Goal: Transaction & Acquisition: Obtain resource

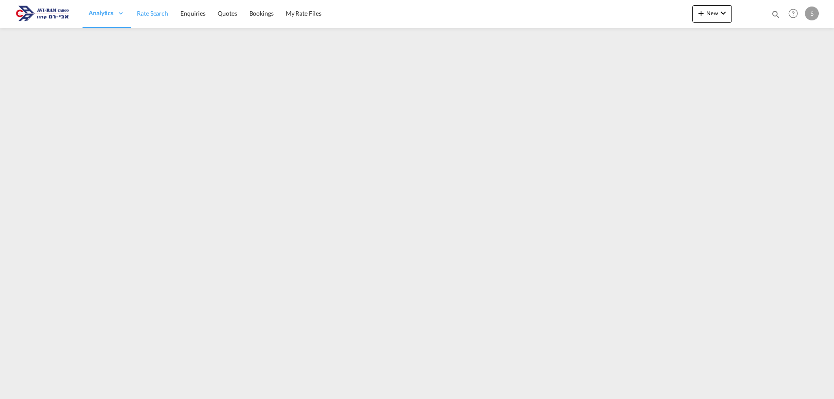
click at [148, 10] on span "Rate Search" at bounding box center [152, 13] width 31 height 7
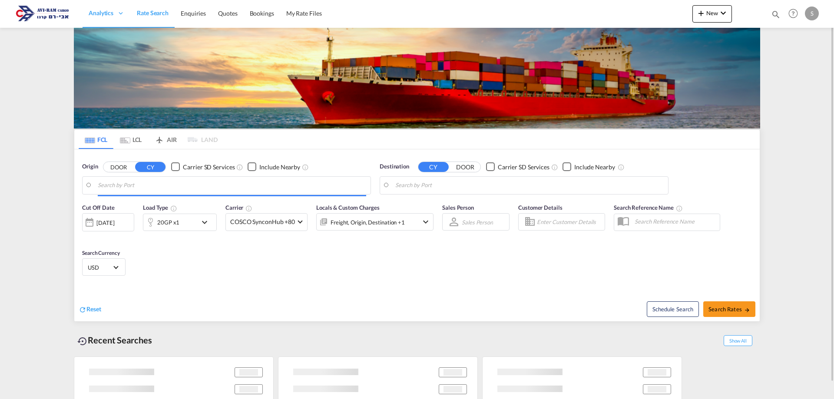
type input "[US_STATE], [GEOGRAPHIC_DATA], USNYC"
type input "Ashdod, ILASH"
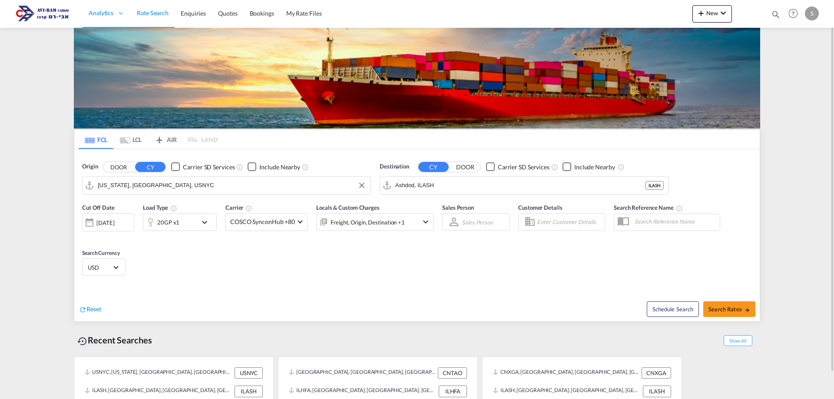
click at [156, 188] on input "[US_STATE], [GEOGRAPHIC_DATA], USNYC" at bounding box center [232, 185] width 268 height 13
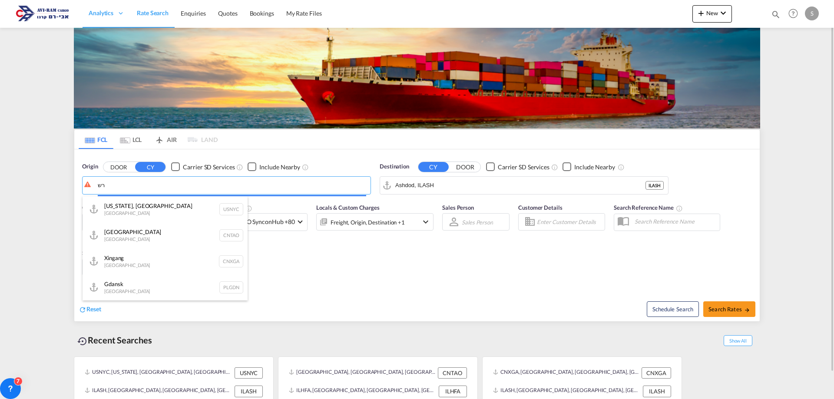
type input "ר"
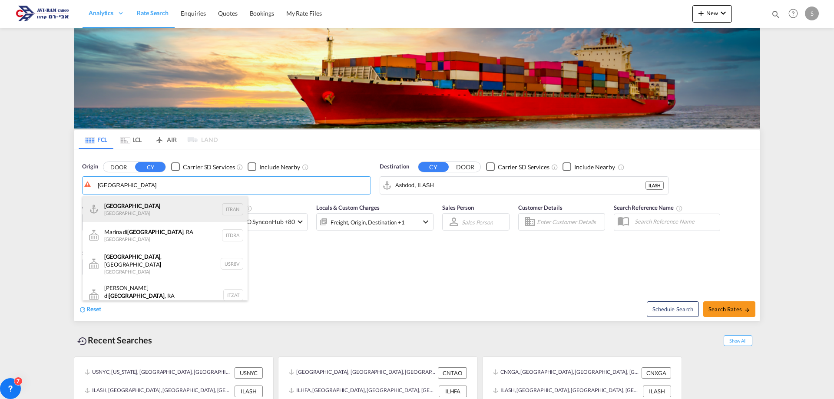
click at [143, 203] on div "Ravenna [GEOGRAPHIC_DATA] ITRAN" at bounding box center [165, 209] width 165 height 26
type input "[GEOGRAPHIC_DATA], ITRAN"
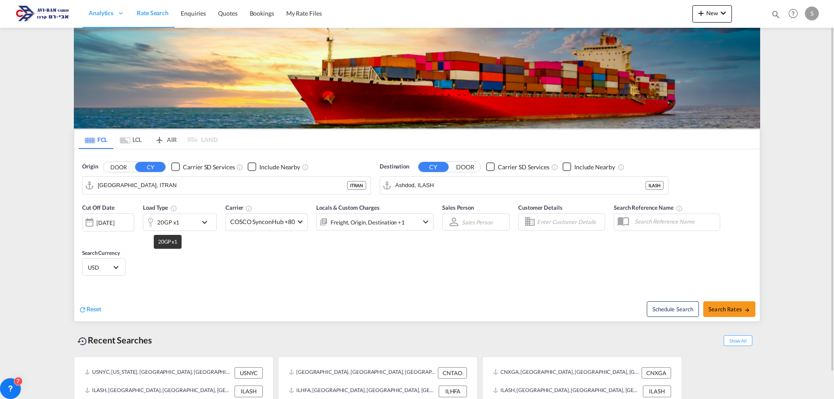
click at [171, 225] on div "20GP x1" at bounding box center [168, 222] width 22 height 12
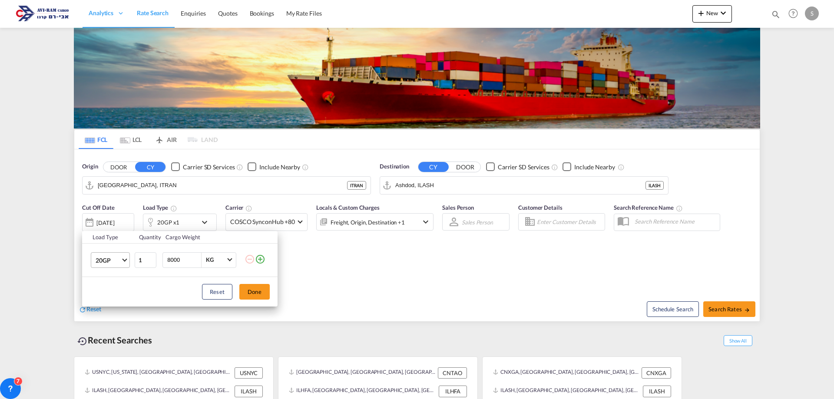
click at [117, 264] on md-select-value "20GP" at bounding box center [112, 260] width 35 height 15
click at [116, 304] on md-option "40HC" at bounding box center [118, 301] width 59 height 21
click at [244, 292] on button "Done" at bounding box center [254, 292] width 30 height 16
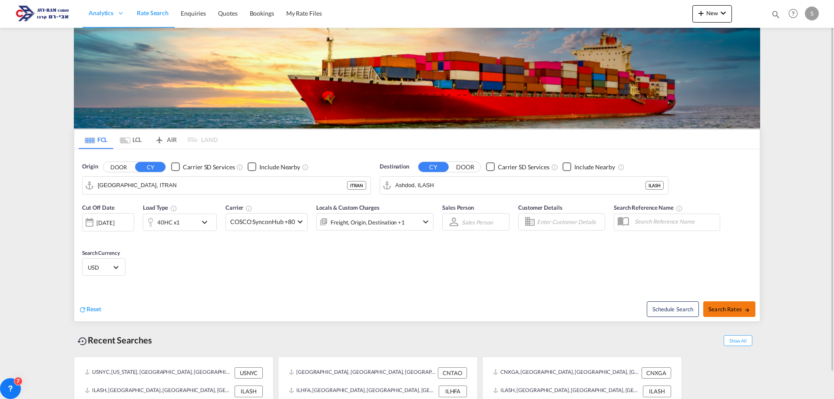
click at [710, 301] on button "Search Rates" at bounding box center [729, 309] width 52 height 16
type input "ITRAN to ILASH / [DATE]"
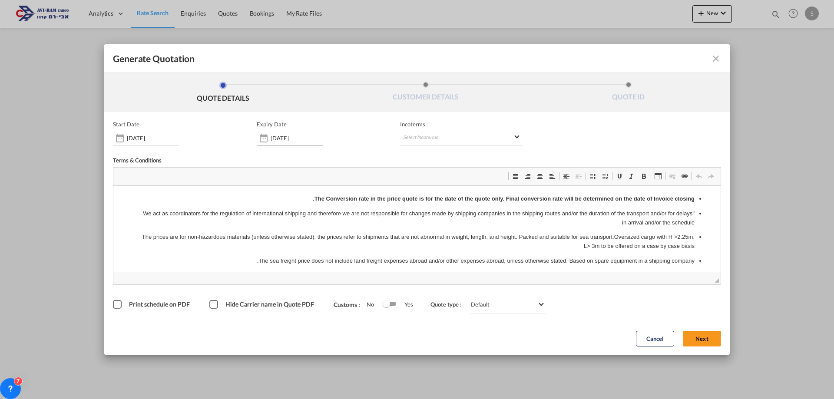
click at [310, 135] on input "[DATE]" at bounding box center [297, 138] width 52 height 7
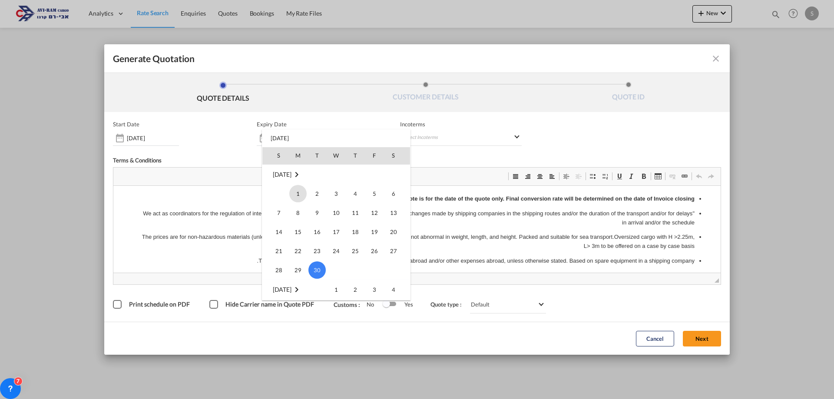
scroll to position [72, 0]
click at [279, 198] on span "31" at bounding box center [278, 198] width 17 height 17
type input "[DATE]"
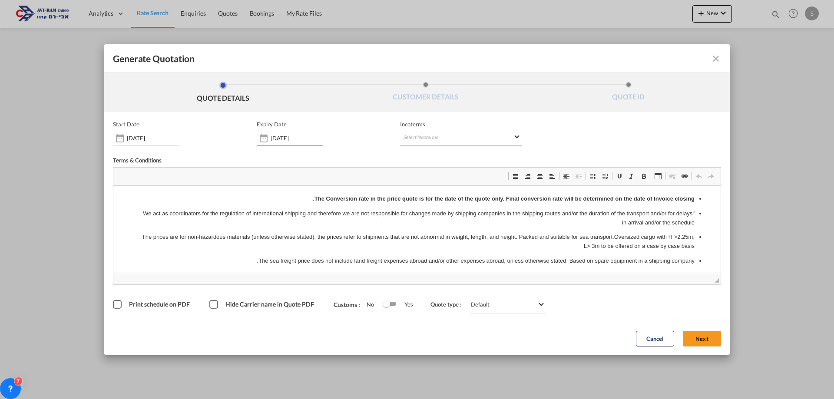
click at [422, 137] on md-select "Select Incoterms CIP - import Carriage and Insurance Paid to CIF - export Cost,…" at bounding box center [461, 138] width 122 height 16
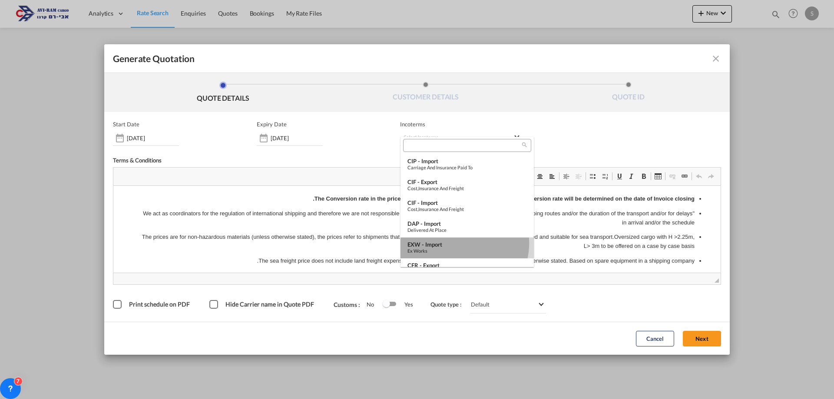
drag, startPoint x: 458, startPoint y: 243, endPoint x: 344, endPoint y: 57, distance: 217.9
click at [458, 243] on div "EXW - import" at bounding box center [466, 244] width 119 height 7
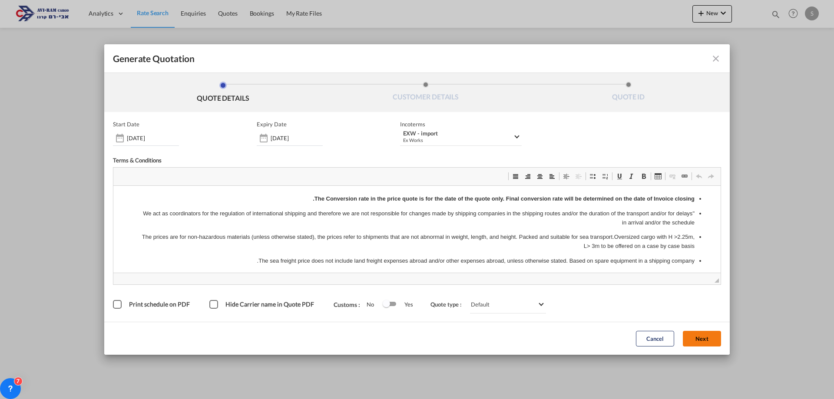
click at [689, 338] on button "Next" at bounding box center [702, 339] width 38 height 16
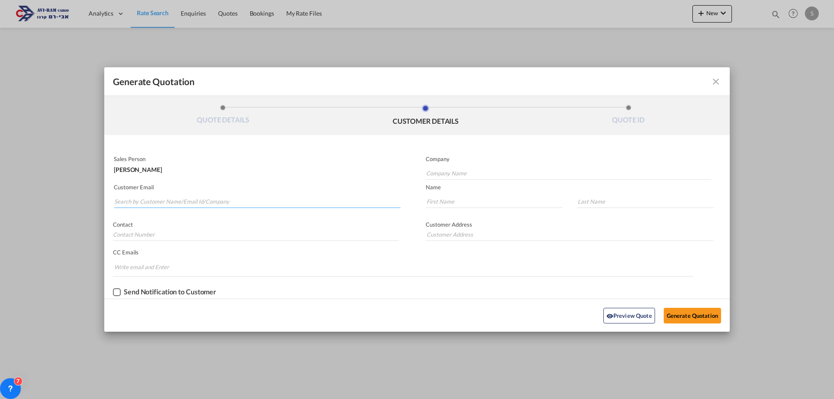
click at [172, 198] on input "Search by Customer Name/Email Id/Company" at bounding box center [257, 201] width 286 height 13
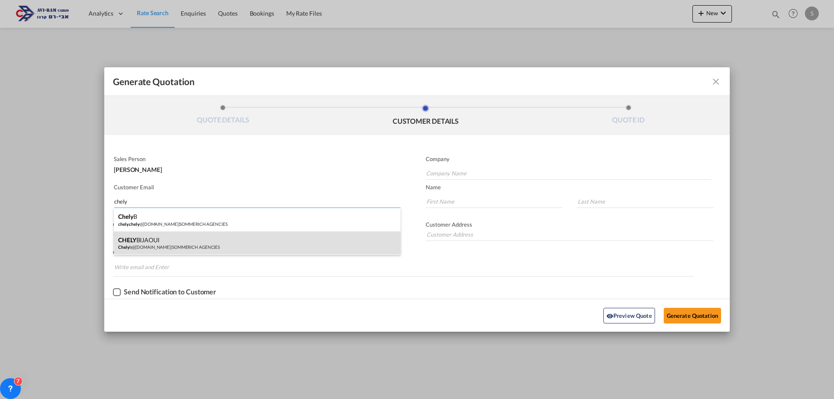
type input "chely"
click at [170, 241] on div "CHELY BIJAOUI Chely b@[DOMAIN_NAME] | SOMMERICH AGENCIES" at bounding box center [257, 242] width 287 height 23
type input "SOMMERICH AGENCIES"
type input "[EMAIL_ADDRESS][DOMAIN_NAME]"
type input "CHELY"
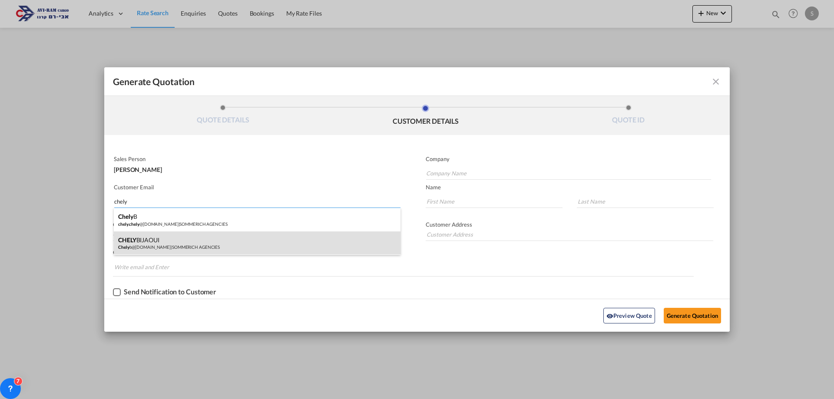
type input "BIJAOUI"
type input "."
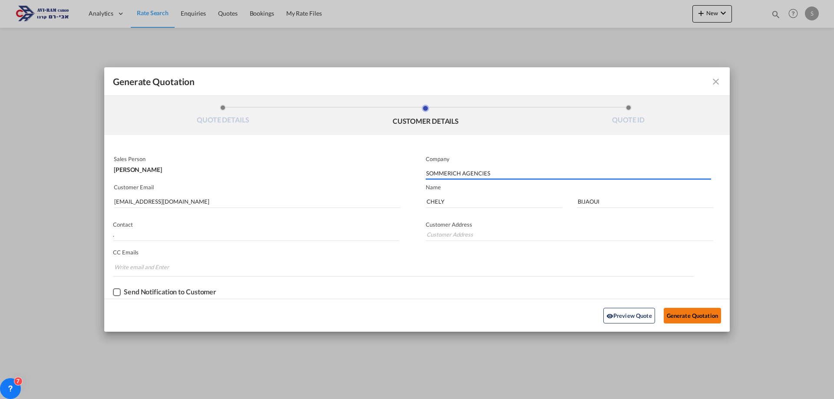
click at [689, 317] on button "Generate Quotation" at bounding box center [692, 316] width 57 height 16
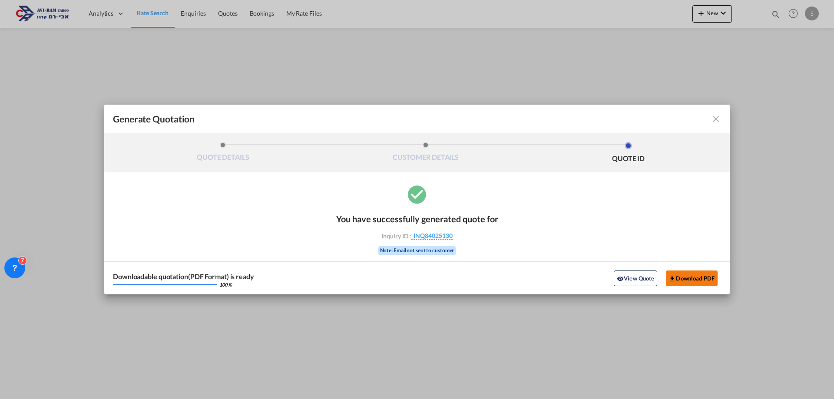
click at [711, 281] on button "Download PDF" at bounding box center [692, 279] width 52 height 16
click at [716, 122] on md-icon "icon-close fg-AAA8AD cursor m-0" at bounding box center [715, 119] width 10 height 10
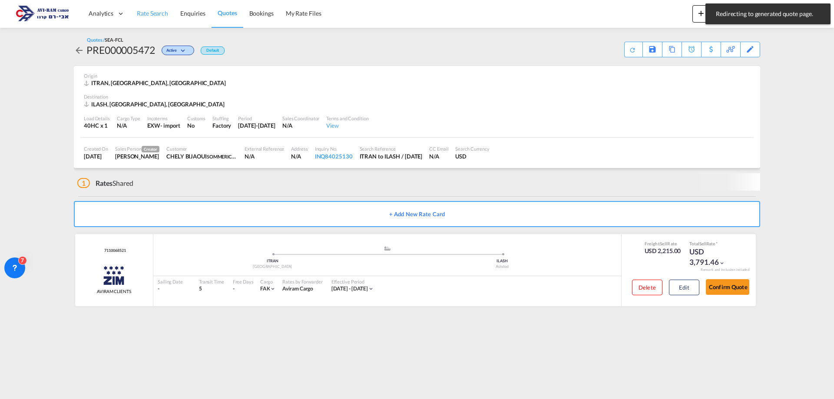
click at [152, 18] on link "Rate Search" at bounding box center [152, 14] width 43 height 28
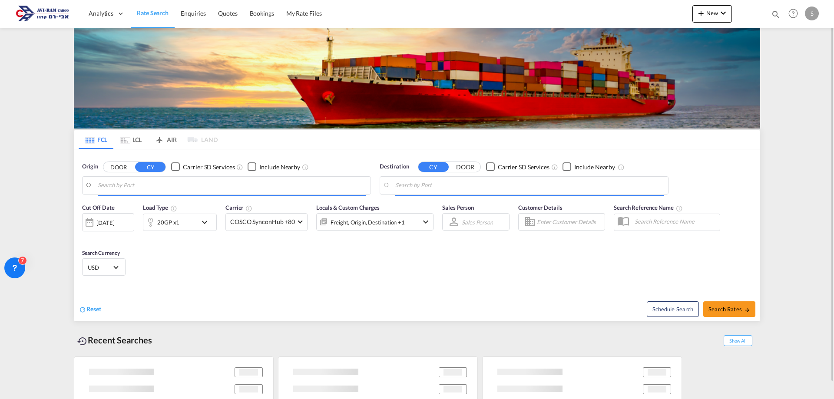
type input "[GEOGRAPHIC_DATA], ITRAN"
type input "Ashdod, ILASH"
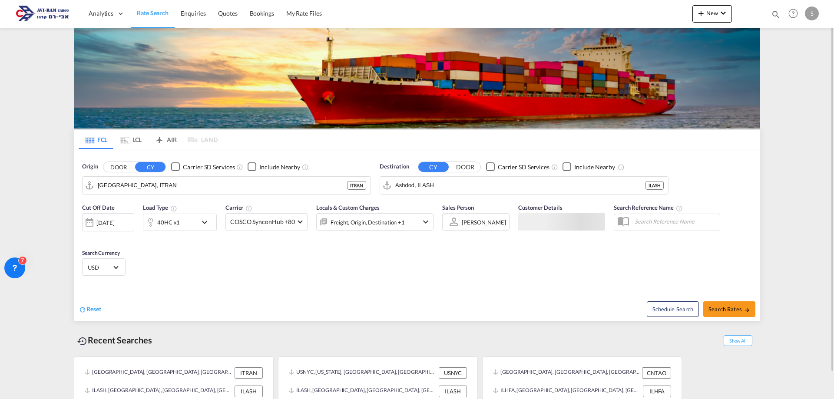
click at [132, 135] on md-tab-item "LCL" at bounding box center [130, 139] width 35 height 19
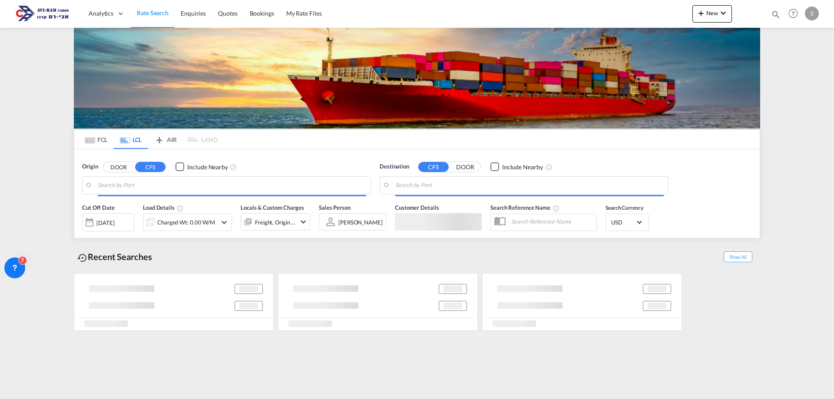
type input "[GEOGRAPHIC_DATA], [GEOGRAPHIC_DATA]"
type input "Ashdod, ILASH"
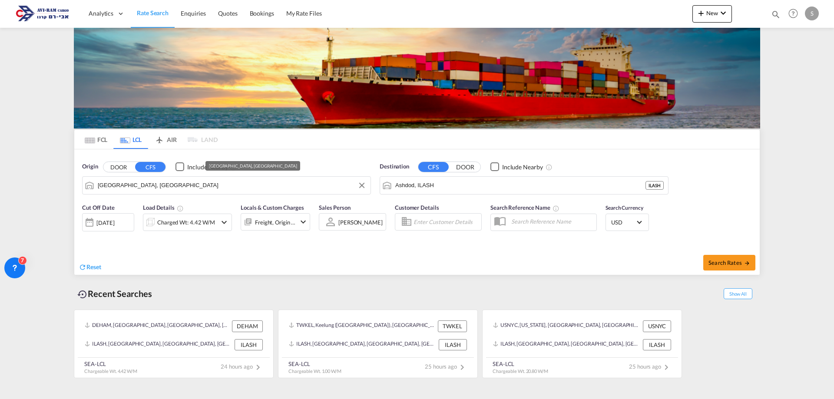
click at [209, 184] on input "[GEOGRAPHIC_DATA], [GEOGRAPHIC_DATA]" at bounding box center [232, 185] width 268 height 13
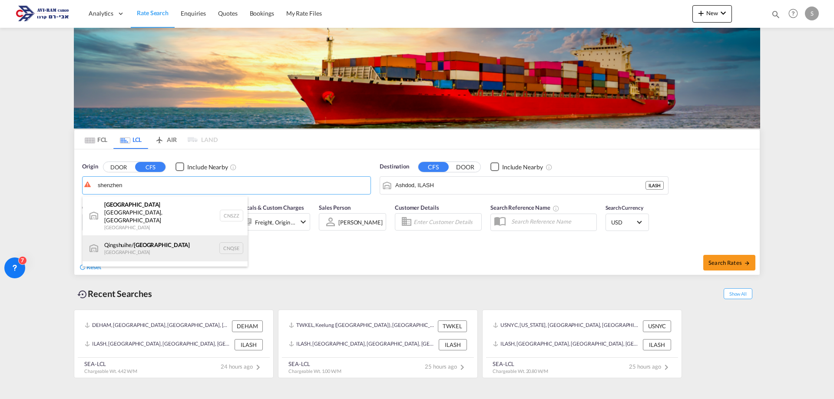
scroll to position [8, 0]
click at [144, 254] on div "[GEOGRAPHIC_DATA] , GD [GEOGRAPHIC_DATA] CNSZX" at bounding box center [165, 267] width 165 height 26
type input "[GEOGRAPHIC_DATA], GD, CNSZX"
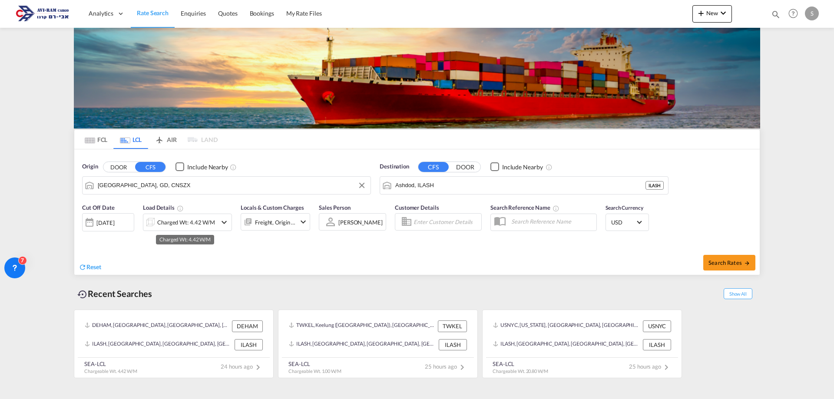
click at [196, 225] on div "Charged Wt: 4.42 W/M" at bounding box center [186, 222] width 58 height 12
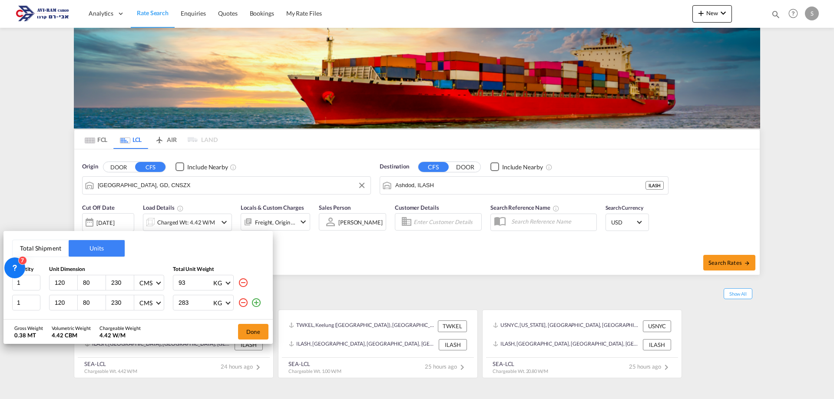
click at [47, 248] on button "Total Shipment" at bounding box center [41, 248] width 56 height 17
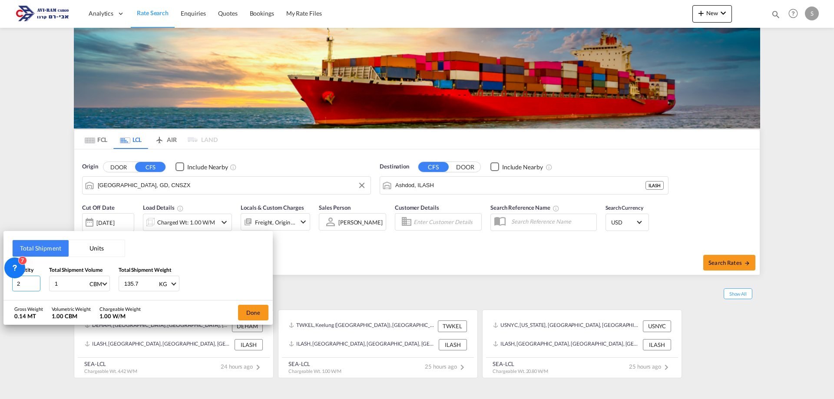
drag, startPoint x: 23, startPoint y: 284, endPoint x: 8, endPoint y: 284, distance: 15.6
click at [8, 283] on div "Total Shipment Units Quantity 2 Total Shipment Volume 1 CBM CBM CFT Total Shipm…" at bounding box center [137, 265] width 269 height 69
type input "279"
type input "17.4"
type input "2415.36"
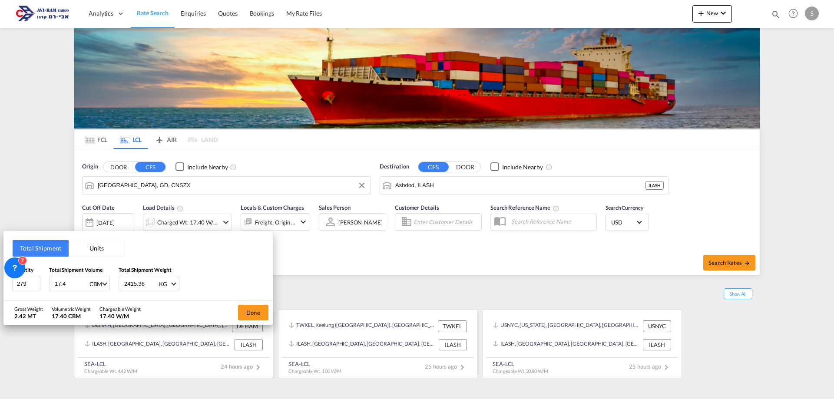
click at [258, 311] on button "Done" at bounding box center [253, 313] width 30 height 16
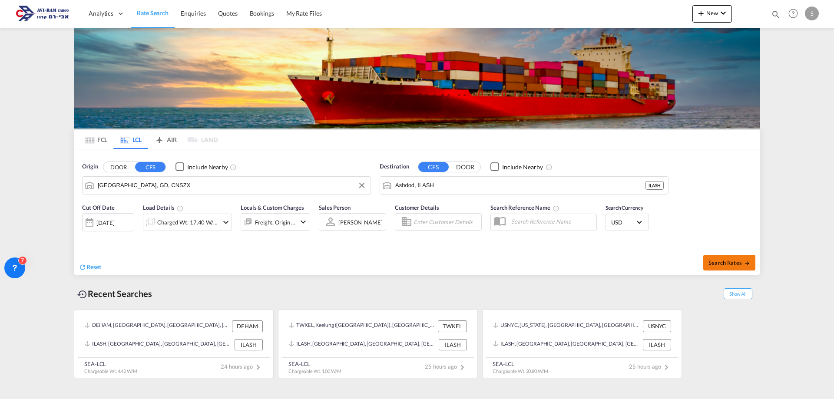
click at [712, 258] on button "Search Rates" at bounding box center [729, 263] width 52 height 16
type input "CNSZX to ILASH / [DATE]"
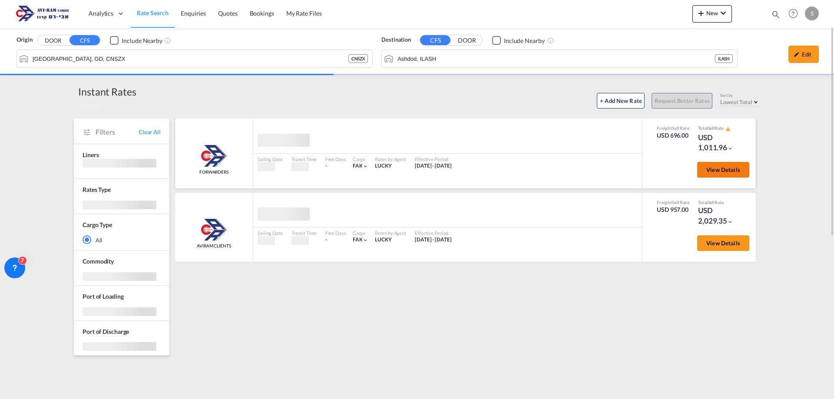
click at [733, 167] on span "View Details" at bounding box center [723, 169] width 34 height 7
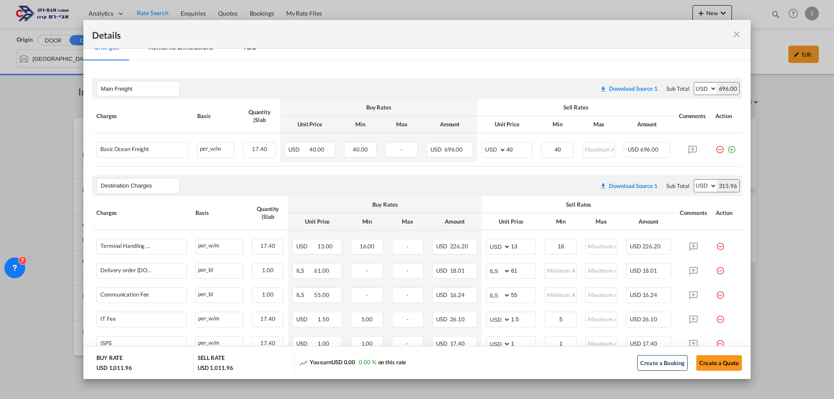
scroll to position [174, 0]
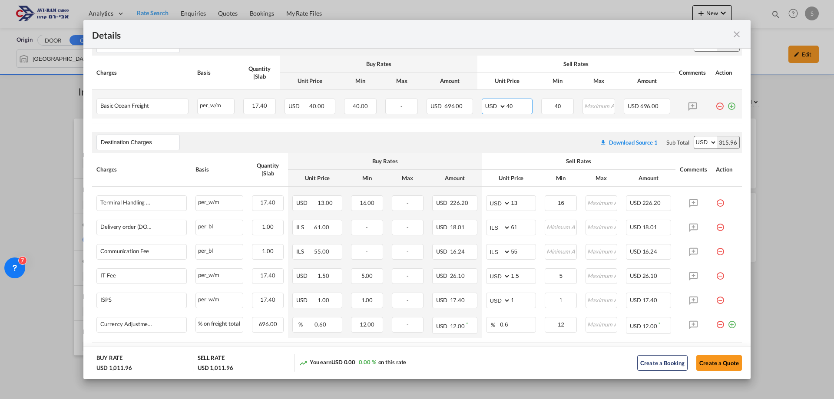
drag, startPoint x: 518, startPoint y: 103, endPoint x: 500, endPoint y: 102, distance: 17.8
click at [500, 102] on md-input-container "AED AFN ALL AMD ANG AOA ARS AUD AWG AZN BAM BBD BDT BGN BHD BIF BMD BND [PERSON…" at bounding box center [507, 107] width 51 height 16
type input "45"
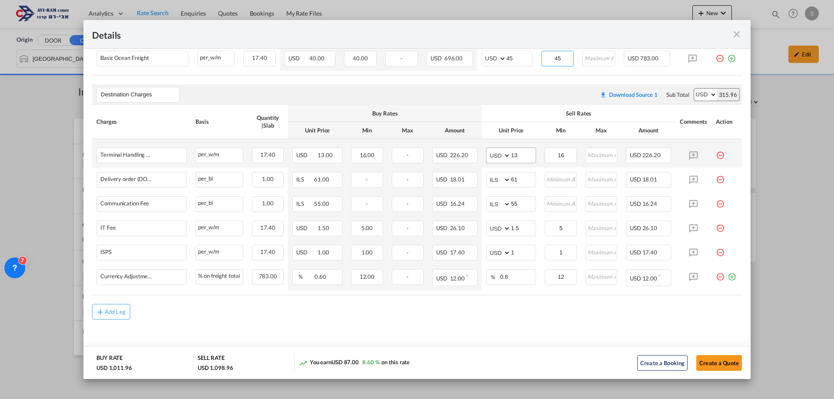
type input "45"
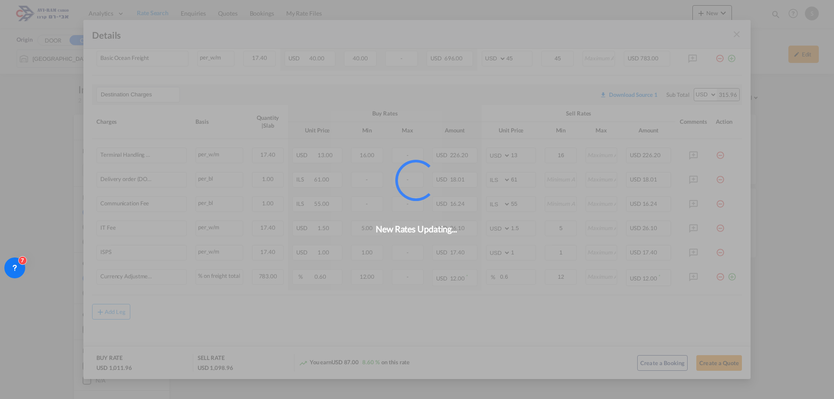
click at [470, 155] on div "New Rates Updating..." at bounding box center [417, 199] width 834 height 399
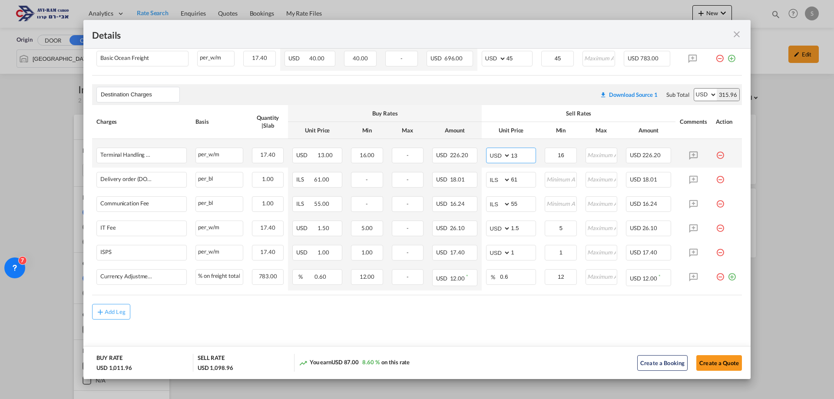
drag, startPoint x: 515, startPoint y: 156, endPoint x: 484, endPoint y: 156, distance: 30.8
click at [486, 155] on md-input-container "AED AFN ALL AMD ANG AOA ARS AUD AWG AZN BAM BBD BDT BGN BHD BIF BMD BND [PERSON…" at bounding box center [511, 156] width 50 height 16
type input "16"
type input "116"
type input "66"
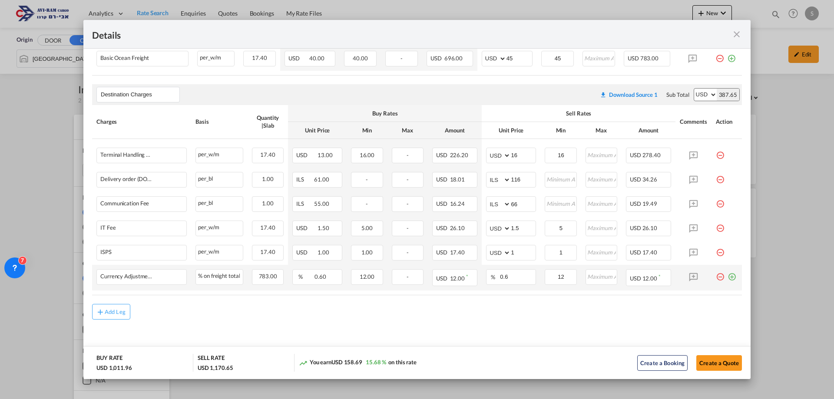
click at [727, 278] on md-icon "icon-plus-circle-outline green-400-fg" at bounding box center [731, 273] width 9 height 9
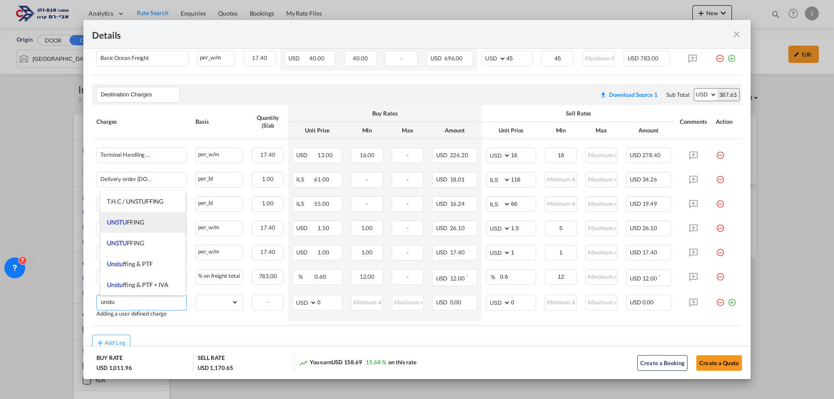
click at [141, 224] on span "UNSTU FFING" at bounding box center [125, 221] width 37 height 7
type input "UNSTUFFING"
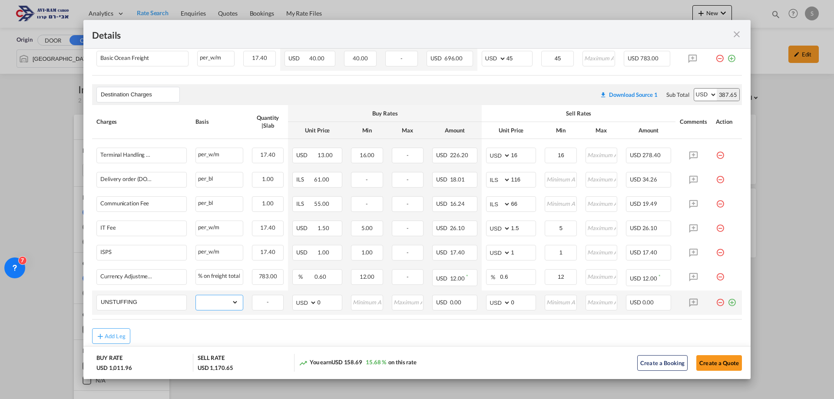
click at [216, 299] on select "gross_weight volumetric_weight per_shipment per_bl per_km per_hawb per_kg flat …" at bounding box center [217, 302] width 43 height 14
select select "per_ton"
click at [196, 295] on select "gross_weight volumetric_weight per_shipment per_bl per_km per_hawb per_kg flat …" at bounding box center [217, 302] width 43 height 14
drag, startPoint x: 509, startPoint y: 301, endPoint x: 480, endPoint y: 311, distance: 31.2
click at [486, 309] on md-input-container "AED AFN ALL AMD ANG AOA ARS AUD AWG AZN BAM BBD BDT BGN BHD BIF BMD BND [PERSON…" at bounding box center [511, 303] width 50 height 16
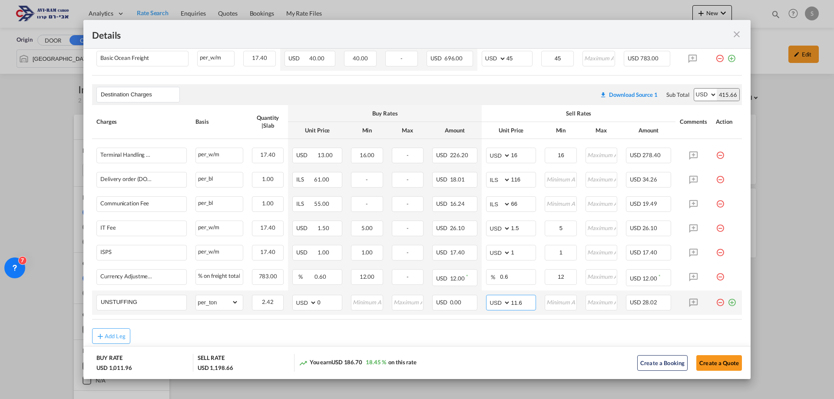
type input "11.6"
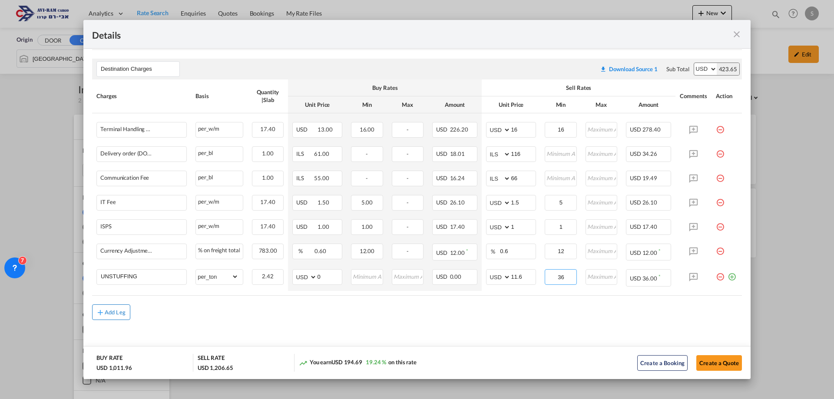
type input "36"
click at [116, 318] on button "Add Leg" at bounding box center [111, 312] width 38 height 16
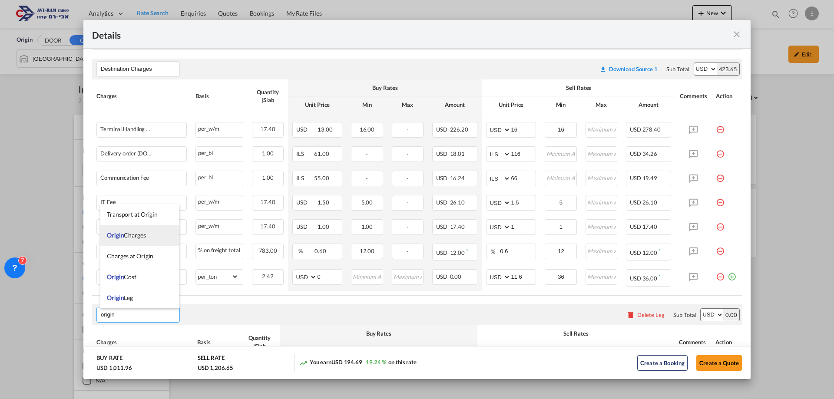
click at [139, 233] on span "Origin Charges" at bounding box center [126, 234] width 39 height 7
type input "Origin Charges"
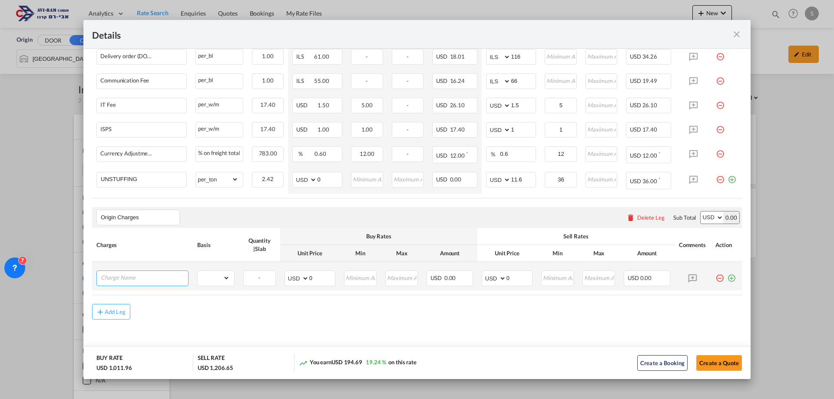
click at [140, 280] on input "Charge Name" at bounding box center [144, 277] width 87 height 13
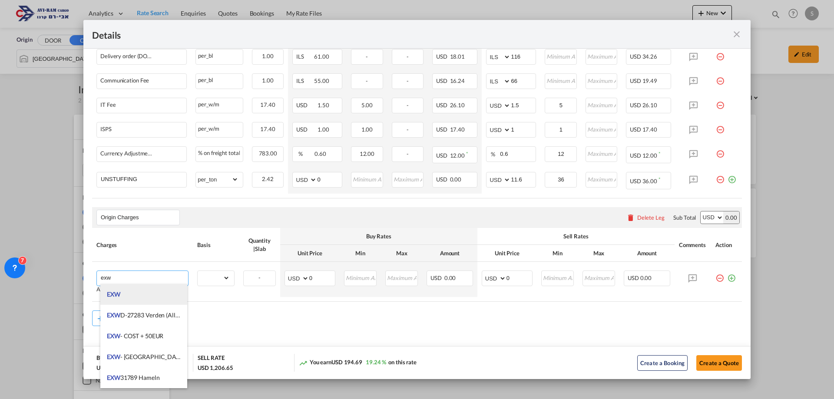
click at [139, 301] on li "EXW" at bounding box center [143, 294] width 87 height 21
type input "EXW"
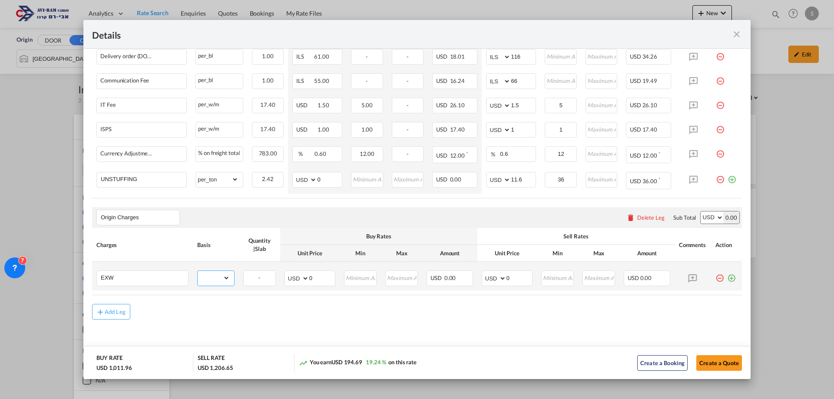
click at [202, 280] on select "gross_weight volumetric_weight per_shipment per_bl per_km per_hawb per_kg flat …" at bounding box center [214, 278] width 32 height 14
select select "per_shipment"
click at [198, 271] on select "gross_weight volumetric_weight per_shipment per_bl per_km per_hawb per_kg flat …" at bounding box center [214, 278] width 32 height 14
drag, startPoint x: 510, startPoint y: 277, endPoint x: 499, endPoint y: 278, distance: 10.9
click at [499, 278] on md-input-container "AED AFN ALL AMD ANG AOA ARS AUD AWG AZN BAM BBD BDT BGN BHD BIF BMD BND [PERSON…" at bounding box center [507, 279] width 51 height 16
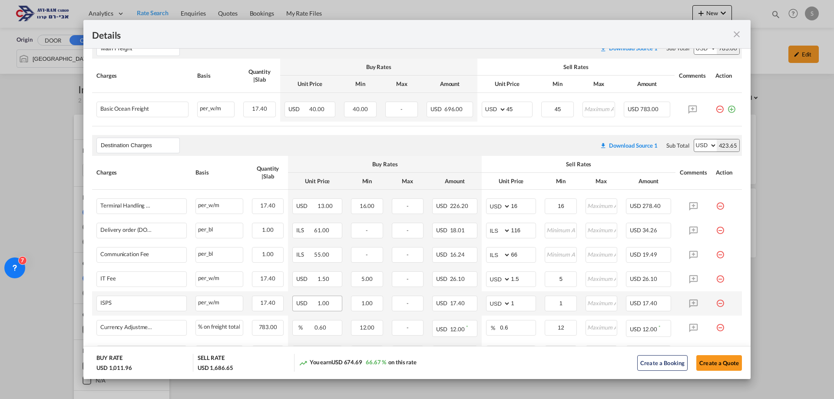
scroll to position [84, 0]
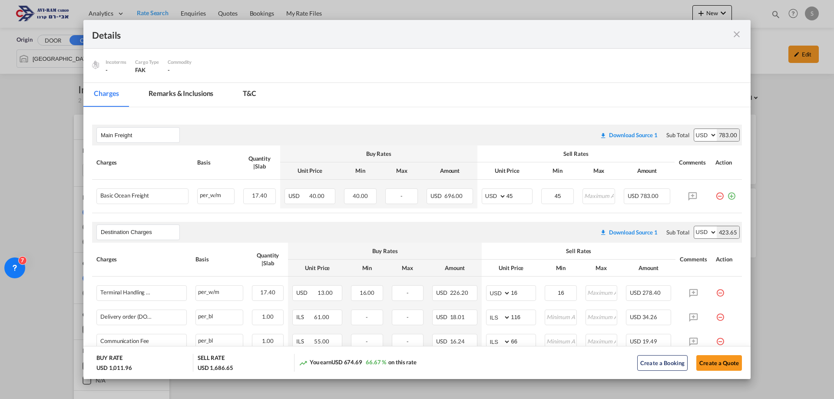
type input "480"
drag, startPoint x: 512, startPoint y: 191, endPoint x: 494, endPoint y: 190, distance: 17.5
click at [494, 190] on md-input-container "AED AFN ALL AMD ANG AOA ARS AUD AWG AZN BAM BBD BDT BGN BHD BIF BMD BND [PERSON…" at bounding box center [507, 196] width 51 height 16
type input "40"
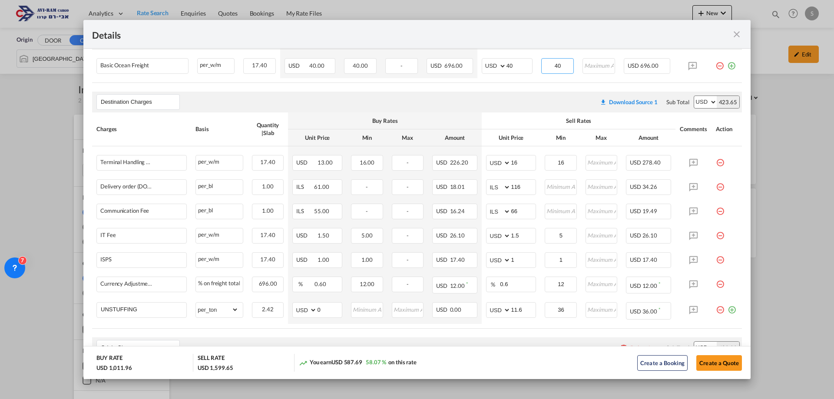
scroll to position [344, 0]
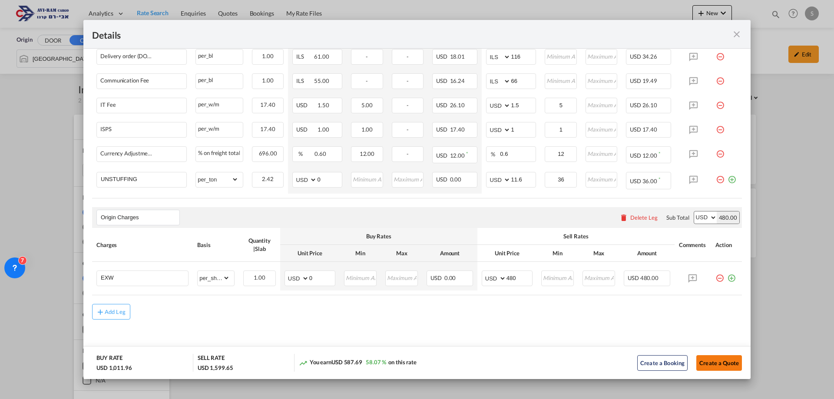
type input "40"
click at [702, 364] on button "Create a Quote" at bounding box center [719, 363] width 46 height 16
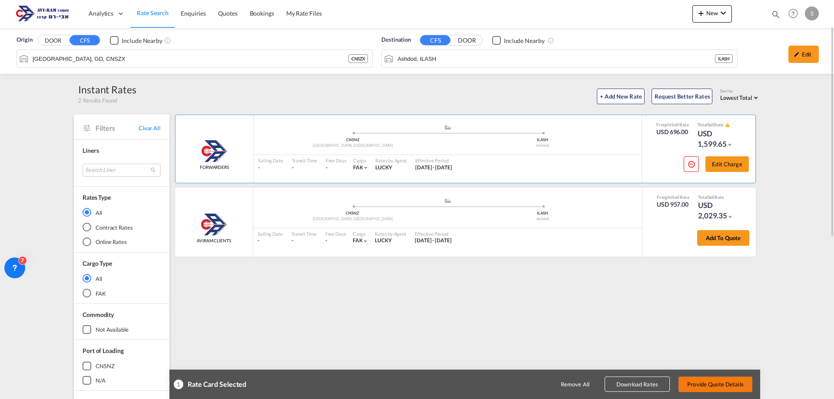
click at [718, 384] on button "Provide Quote Details" at bounding box center [715, 384] width 74 height 16
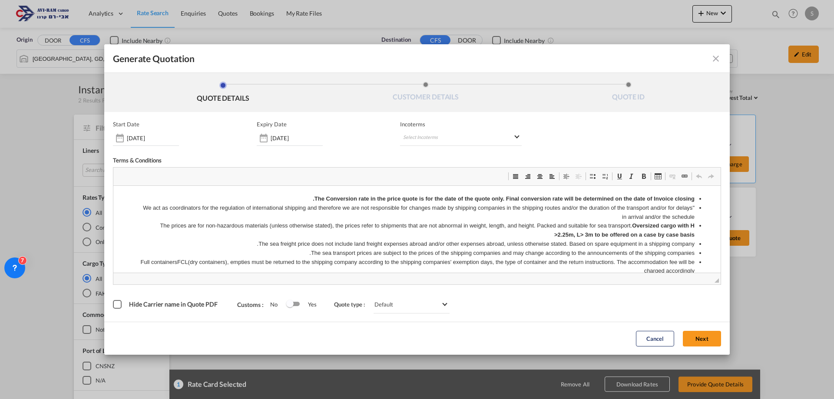
scroll to position [0, 0]
click at [431, 135] on md-select "Select Incoterms CIP - import Carriage and Insurance Paid to CIF - export Cost,…" at bounding box center [461, 138] width 122 height 16
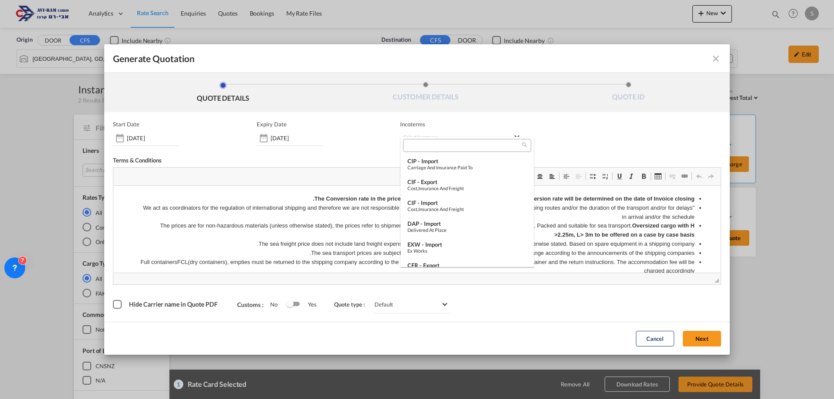
click at [307, 137] on md-backdrop at bounding box center [417, 199] width 834 height 399
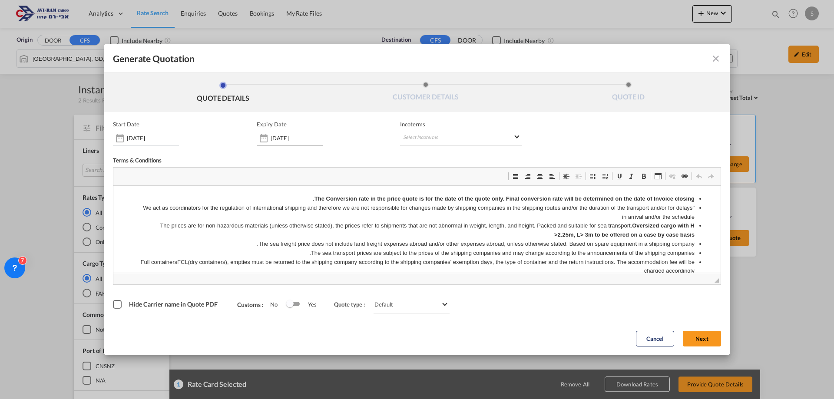
click at [304, 140] on input "[DATE]" at bounding box center [297, 138] width 52 height 7
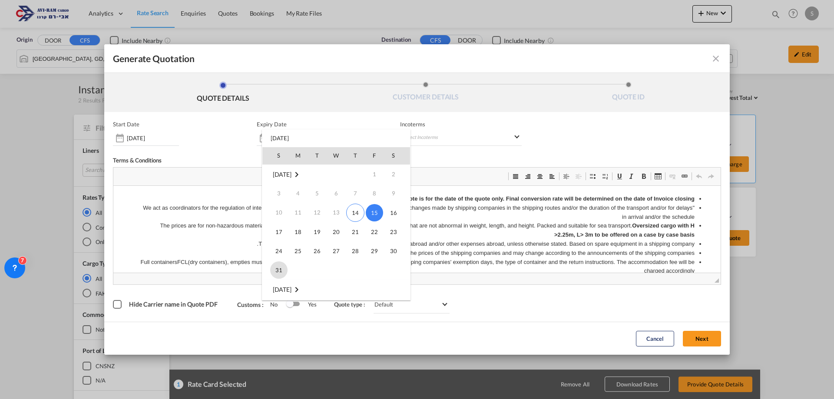
click at [286, 271] on span "31" at bounding box center [278, 269] width 17 height 17
type input "[DATE]"
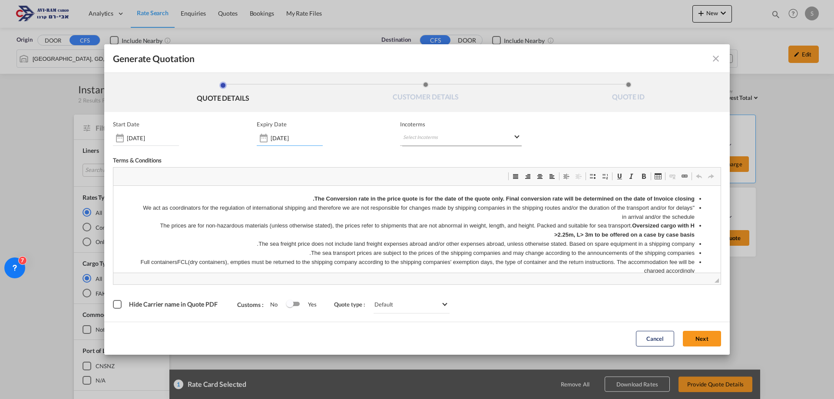
click at [472, 139] on md-select "Select Incoterms" at bounding box center [461, 138] width 122 height 16
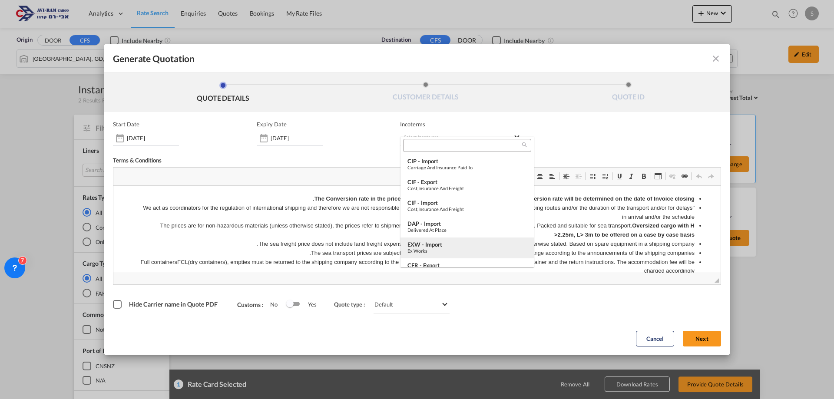
click at [444, 246] on div "EXW - import" at bounding box center [466, 244] width 119 height 7
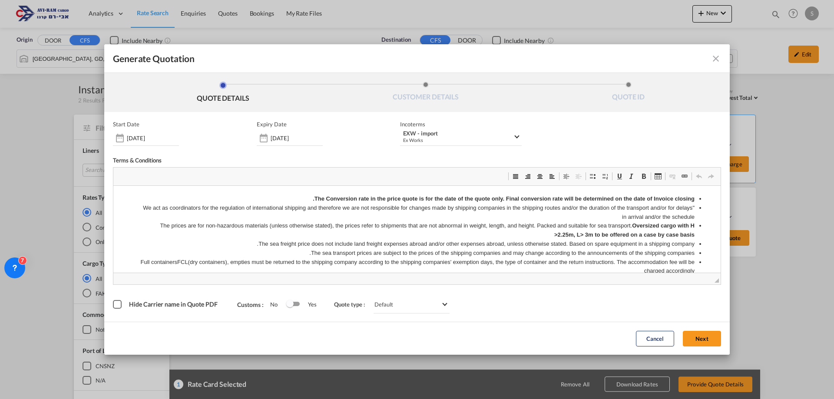
click at [688, 338] on button "Next" at bounding box center [702, 339] width 38 height 16
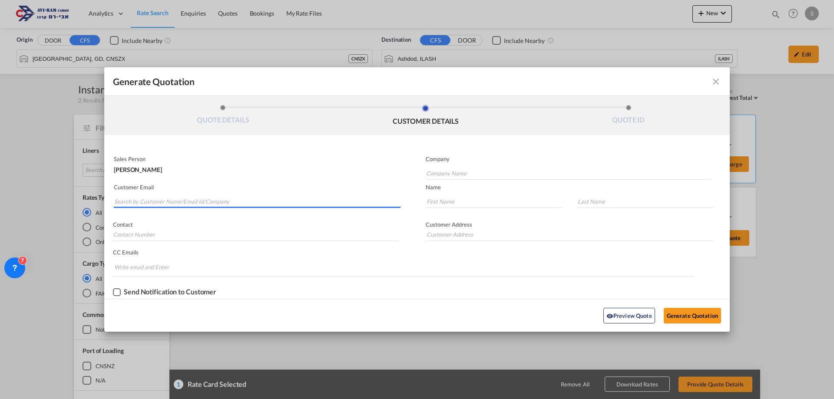
click at [257, 201] on input "Search by Customer Name/Email Id/Company" at bounding box center [257, 201] width 286 height 13
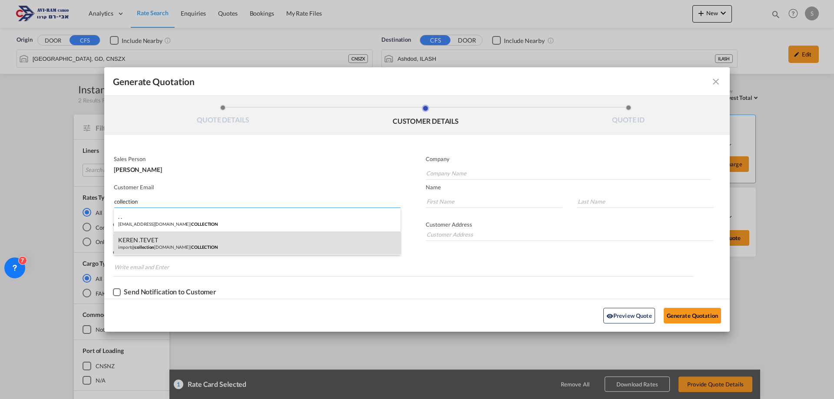
type input "collection"
click at [196, 245] on div "KEREN .TEVET import@ collection [DOMAIN_NAME] | COLLECTION" at bounding box center [257, 242] width 287 height 23
type input "COLLECTION"
type input "[EMAIL_ADDRESS][DOMAIN_NAME]"
type input "KEREN"
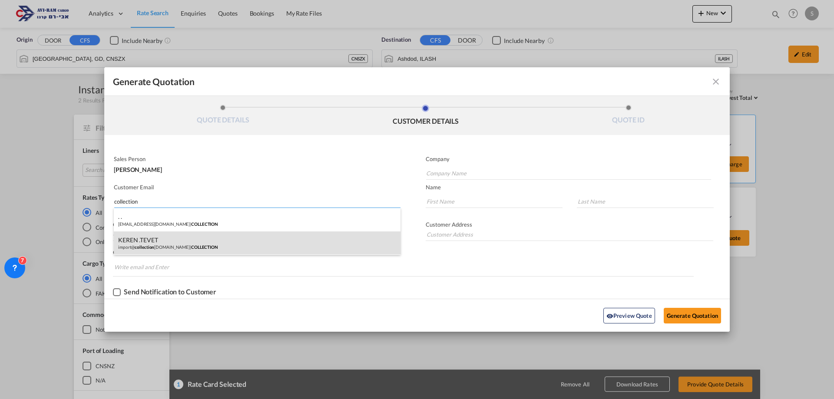
type input ".TEVET"
type input "."
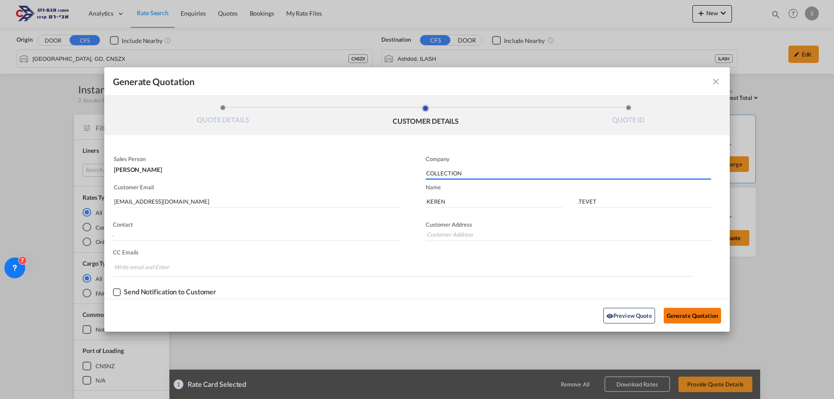
click at [686, 318] on button "Generate Quotation" at bounding box center [692, 316] width 57 height 16
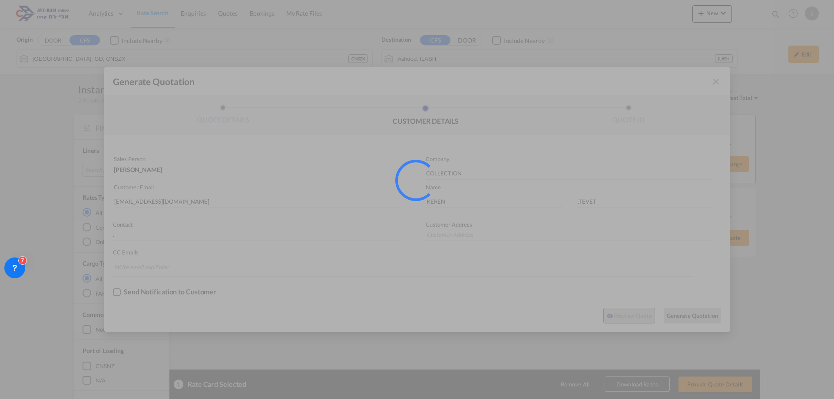
type input "."
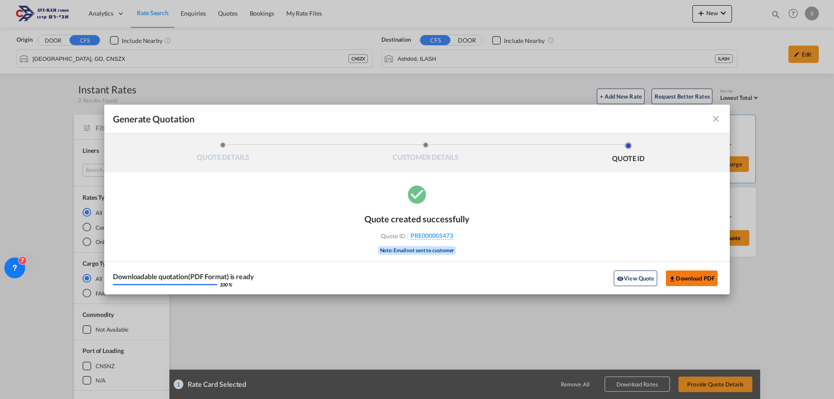
click at [672, 276] on md-icon "icon-download" at bounding box center [672, 278] width 7 height 7
click at [719, 121] on md-icon "icon-close fg-AAA8AD cursor m-0" at bounding box center [715, 119] width 10 height 10
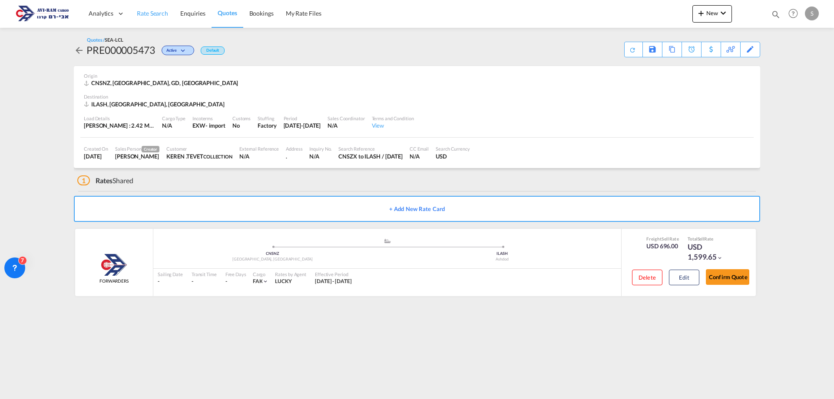
drag, startPoint x: 142, startPoint y: 8, endPoint x: 143, endPoint y: 15, distance: 7.0
click at [142, 9] on link "Rate Search" at bounding box center [152, 14] width 43 height 28
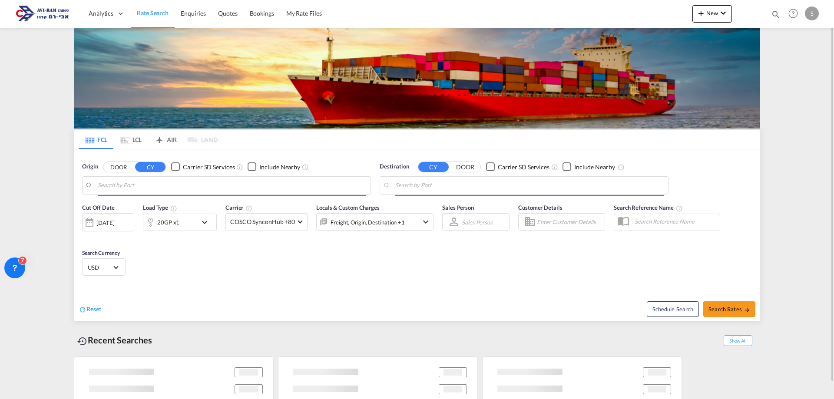
type input "[GEOGRAPHIC_DATA], ITRAN"
type input "Ashdod, ILASH"
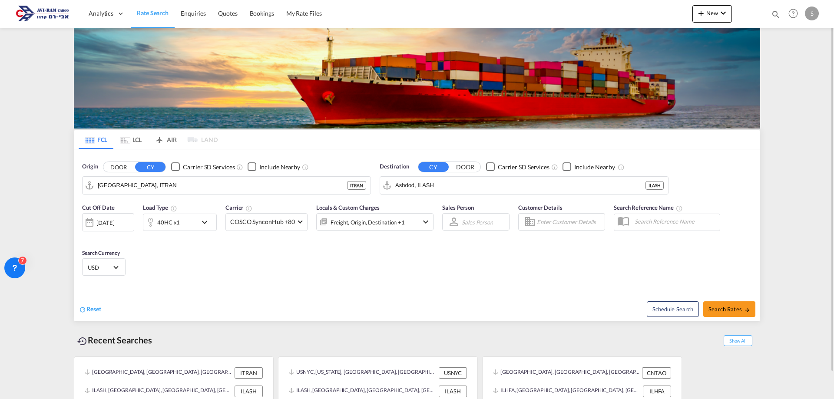
click at [140, 142] on md-tab-item "LCL" at bounding box center [130, 139] width 35 height 19
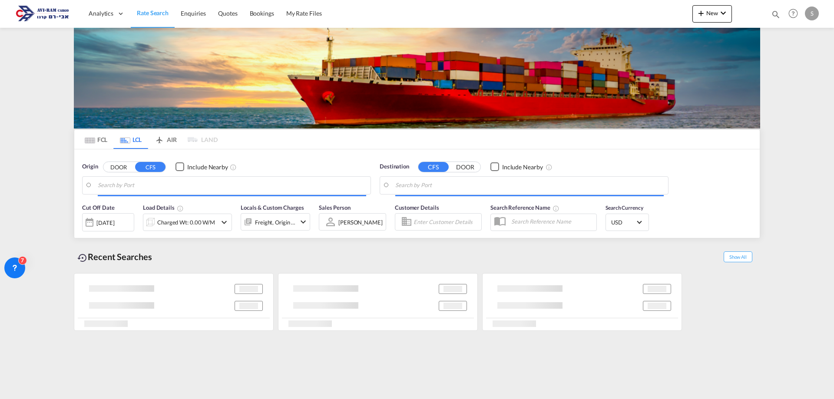
type input "[GEOGRAPHIC_DATA], GD, CNSZX"
type input "Ashdod, ILASH"
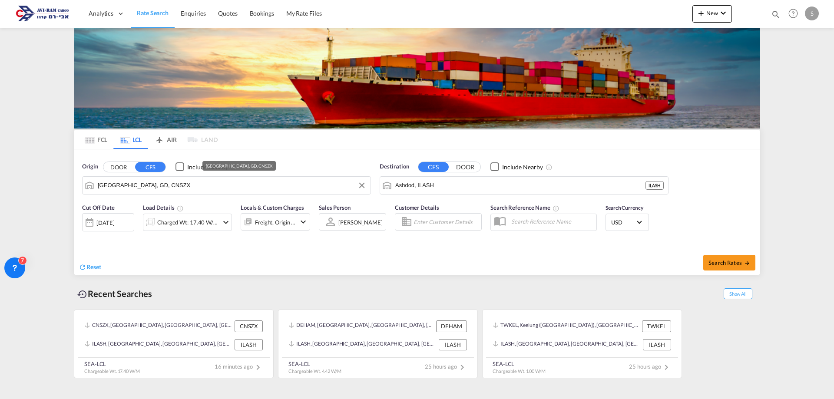
click at [112, 186] on input "[GEOGRAPHIC_DATA], GD, CNSZX" at bounding box center [232, 185] width 268 height 13
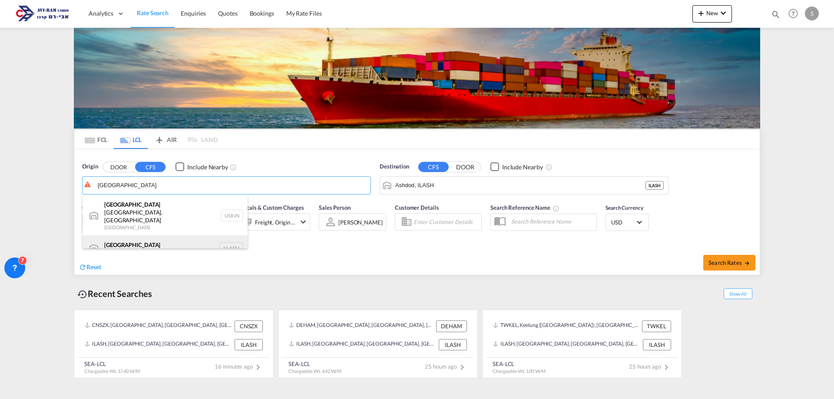
click at [125, 241] on div "[GEOGRAPHIC_DATA] [GEOGRAPHIC_DATA] NLRTM" at bounding box center [165, 248] width 165 height 26
type input "[GEOGRAPHIC_DATA], NLRTM"
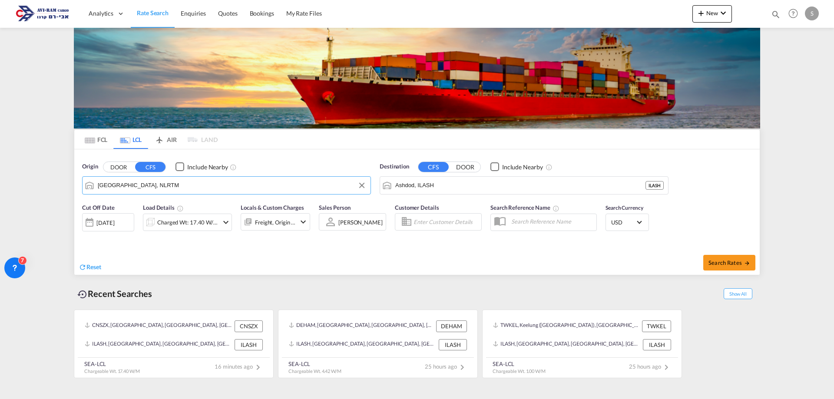
click at [176, 229] on div "Charged Wt: 17.40 W/M" at bounding box center [180, 222] width 75 height 17
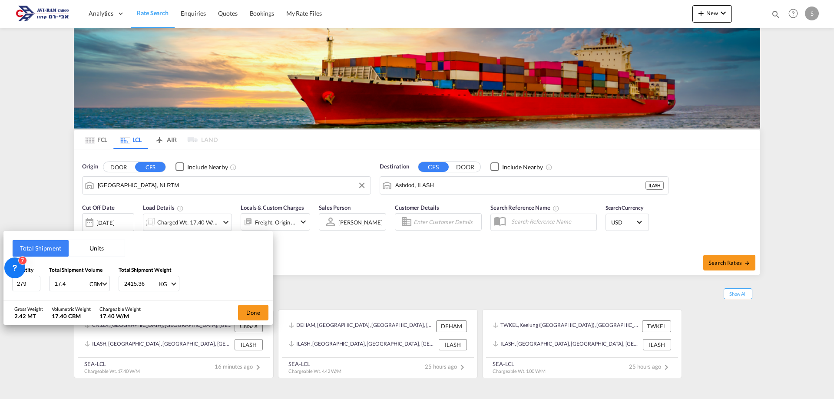
click at [74, 247] on button "Units" at bounding box center [97, 248] width 56 height 17
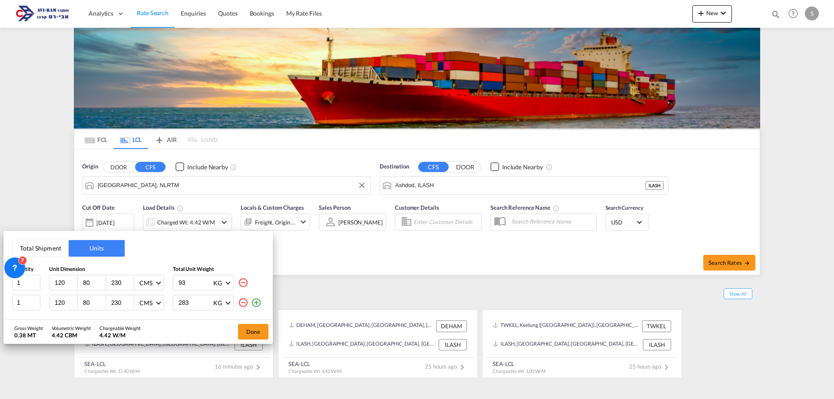
click at [244, 300] on md-icon "icon-minus-circle-outline" at bounding box center [243, 302] width 10 height 10
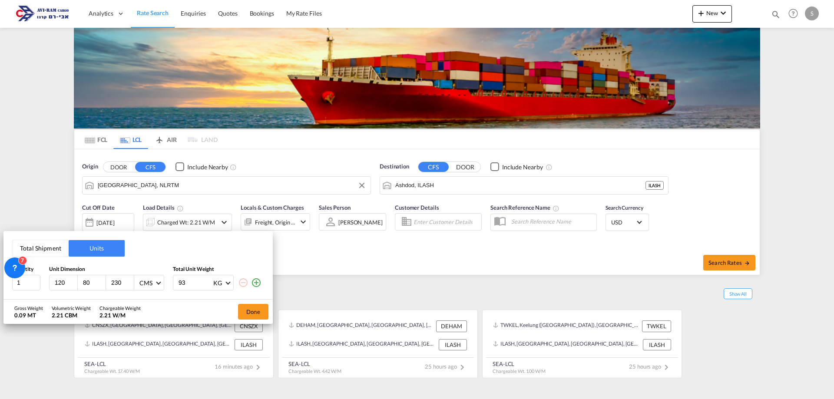
drag, startPoint x: 68, startPoint y: 281, endPoint x: 47, endPoint y: 281, distance: 20.8
click at [47, 281] on div "1 120 80 230 CMS CMS Inches 93 KG KG LB" at bounding box center [138, 283] width 252 height 16
type input "270"
type input "225"
type input "212"
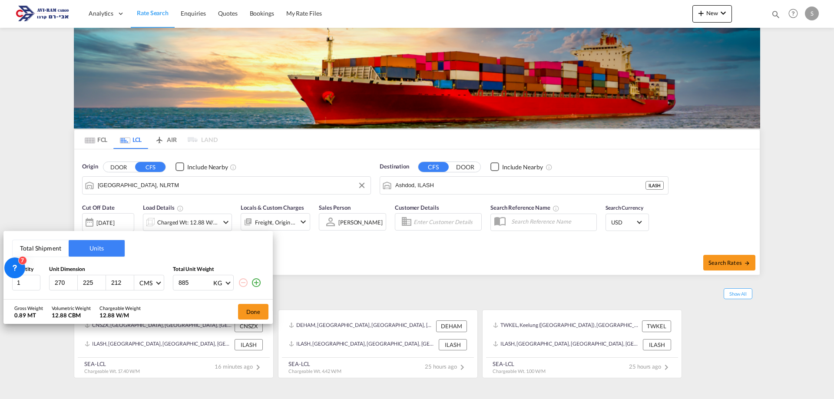
type input "885"
click at [247, 307] on button "Done" at bounding box center [253, 312] width 30 height 16
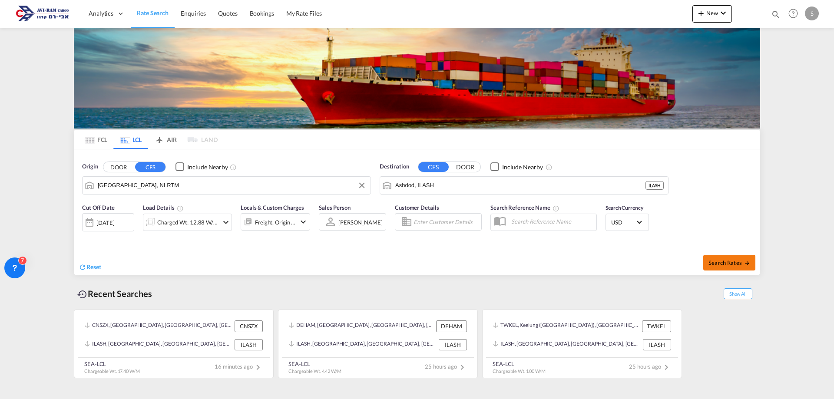
click at [732, 264] on span "Search Rates" at bounding box center [729, 262] width 42 height 7
type input "NLRTM to ILASH / [DATE]"
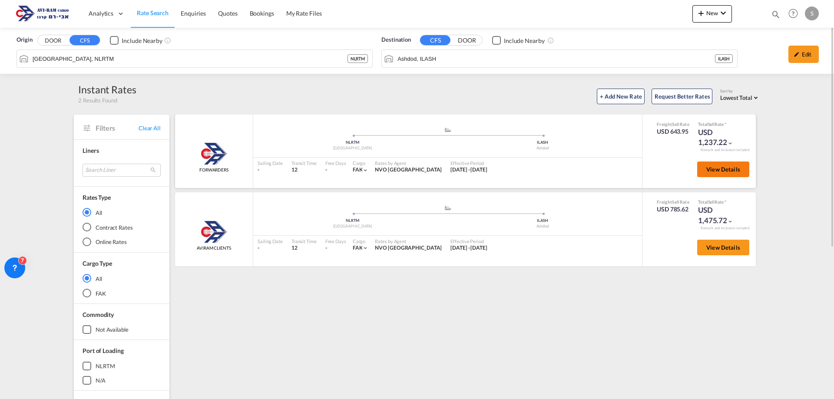
click at [712, 172] on span "View Details" at bounding box center [723, 169] width 34 height 7
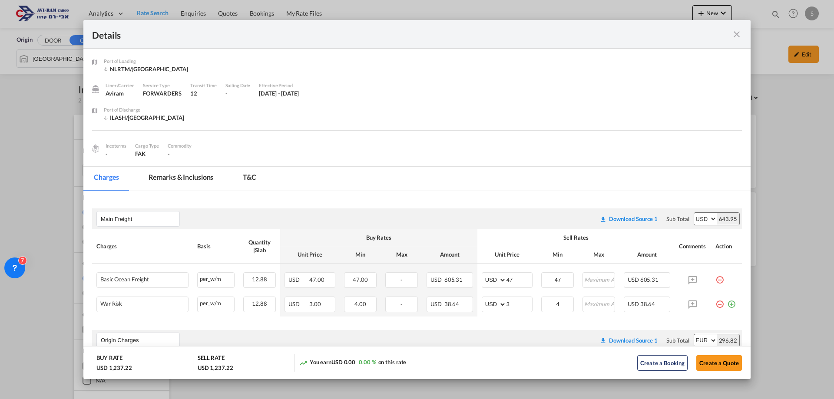
scroll to position [174, 0]
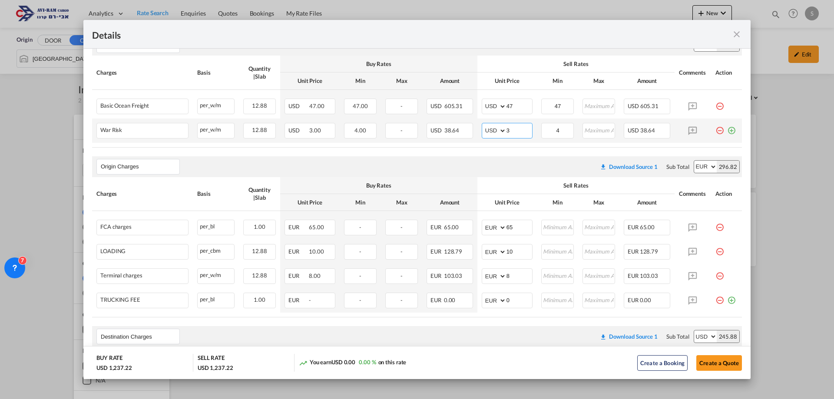
drag, startPoint x: 510, startPoint y: 134, endPoint x: 471, endPoint y: 129, distance: 38.9
click at [471, 129] on tr "War Risk Please Enter Already Exists per_w/m per_w/m can not applied for this c…" at bounding box center [417, 131] width 650 height 24
type input "2"
drag, startPoint x: 509, startPoint y: 106, endPoint x: 479, endPoint y: 118, distance: 32.7
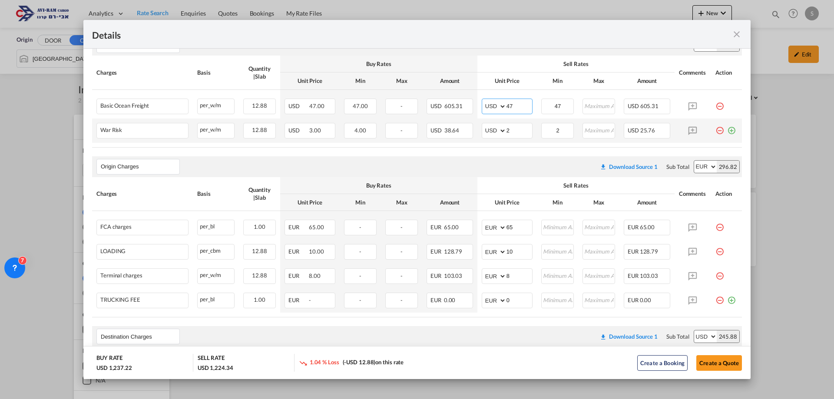
click at [479, 118] on tbody "Basic Ocean Freight Please Enter Already Exists per_w/m per_w/m can not applied…" at bounding box center [417, 116] width 650 height 53
type input "50"
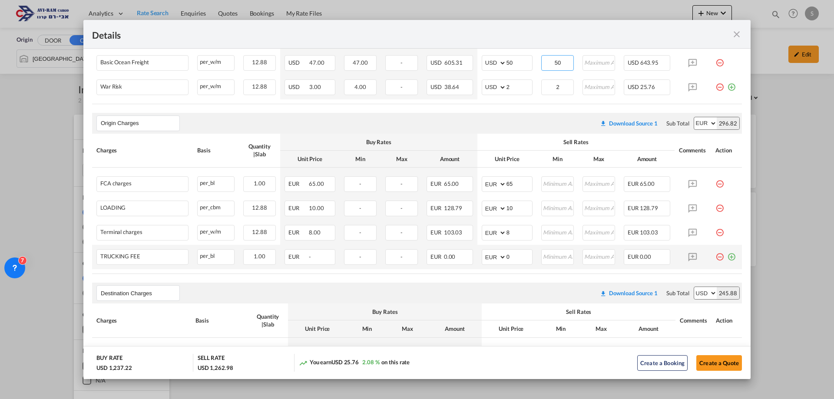
type input "50"
click at [715, 258] on md-icon "icon-minus-circle-outline red-400-fg pt-7" at bounding box center [719, 253] width 9 height 9
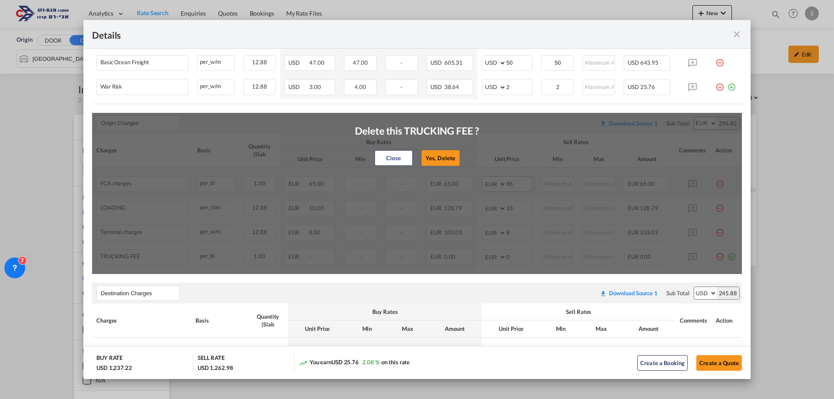
click at [445, 159] on button "Yes, Delete" at bounding box center [440, 158] width 38 height 16
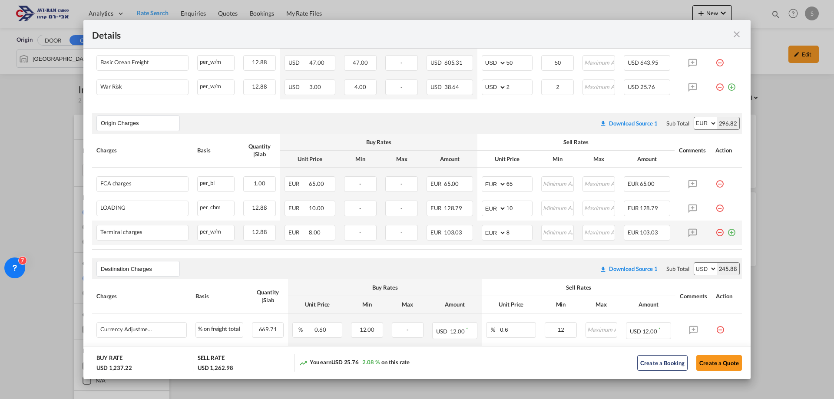
click at [715, 233] on md-icon "icon-minus-circle-outline red-400-fg pt-7" at bounding box center [719, 229] width 9 height 9
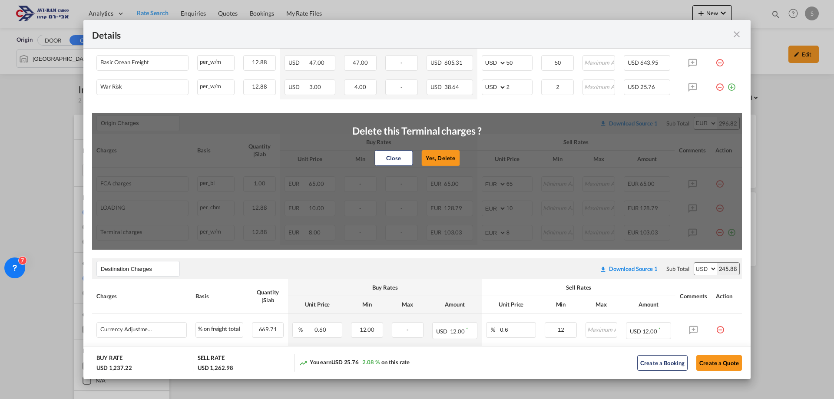
drag, startPoint x: 433, startPoint y: 155, endPoint x: 453, endPoint y: 161, distance: 20.3
click at [434, 155] on button "Yes, Delete" at bounding box center [440, 158] width 38 height 16
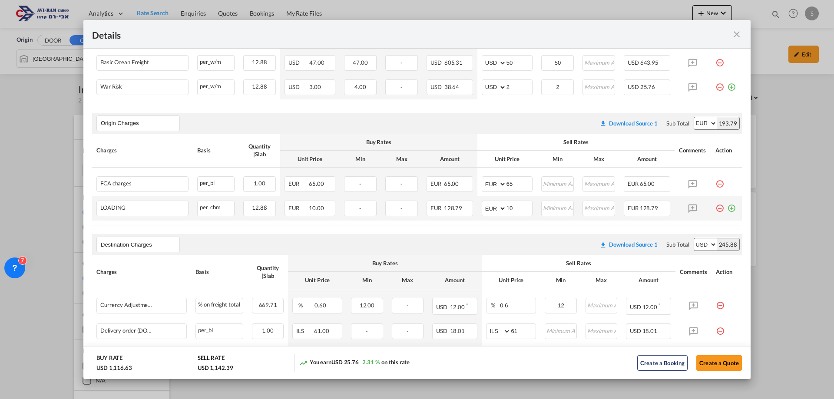
click at [715, 205] on md-icon "icon-minus-circle-outline red-400-fg pt-7" at bounding box center [719, 205] width 9 height 9
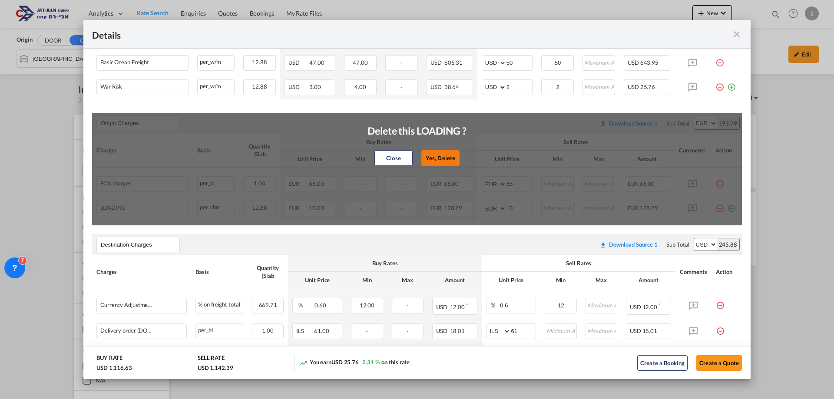
click at [430, 160] on button "Yes, Delete" at bounding box center [440, 158] width 38 height 16
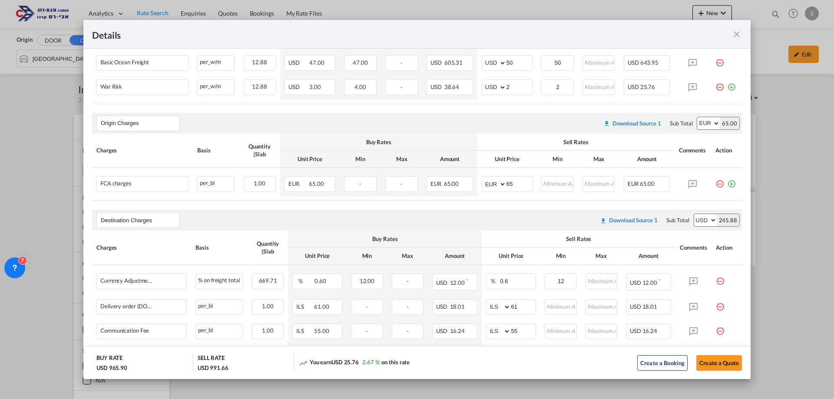
click at [715, 185] on md-icon "icon-minus-circle-outline red-400-fg pt-7" at bounding box center [719, 180] width 9 height 9
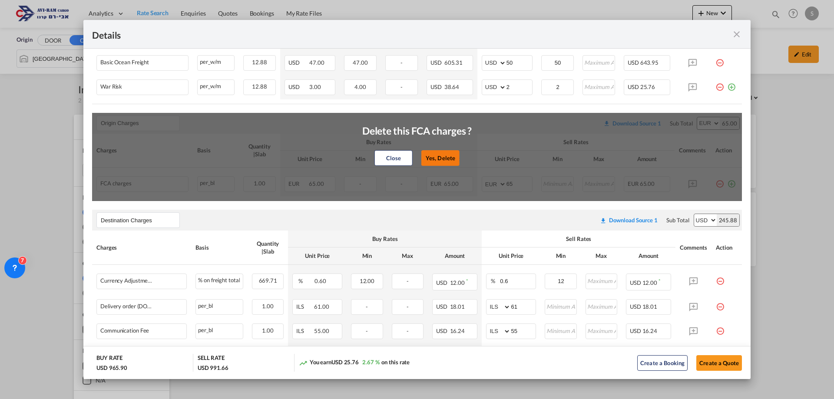
click at [421, 152] on button "Yes, Delete" at bounding box center [440, 158] width 38 height 16
type input "Destination Charges"
select select "string:USD"
type input "0.6"
type input "12"
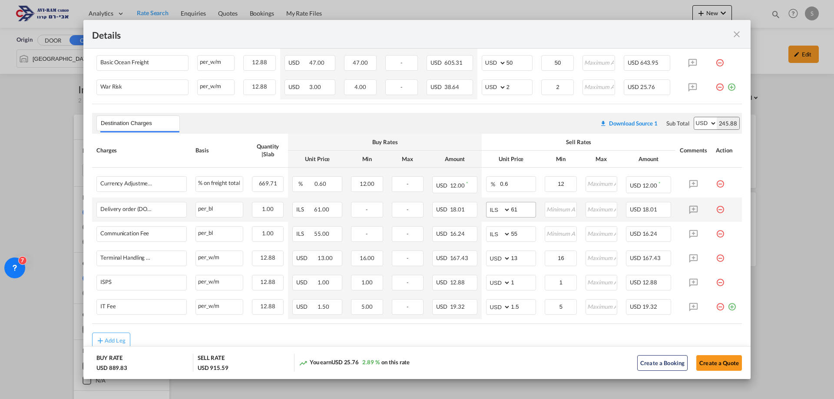
scroll to position [246, 0]
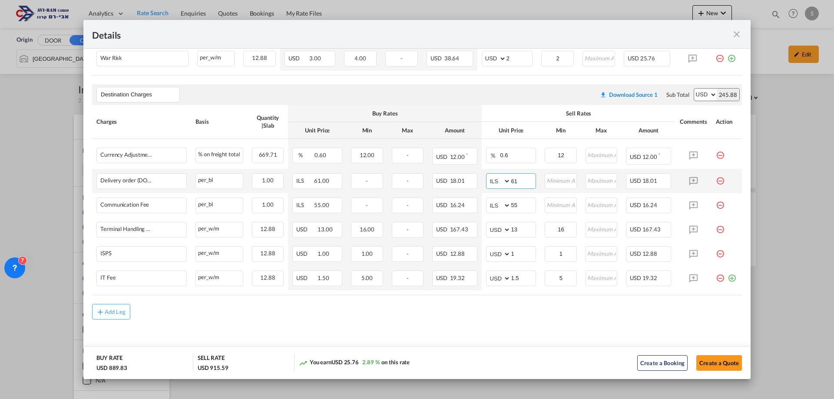
drag, startPoint x: 526, startPoint y: 183, endPoint x: 475, endPoint y: 182, distance: 51.7
click at [476, 181] on tr "Delivery order (DO Fee) Please Enter Already Exists per_bl per_bl can not appli…" at bounding box center [417, 181] width 650 height 24
type input "116"
type input "66"
type input "16"
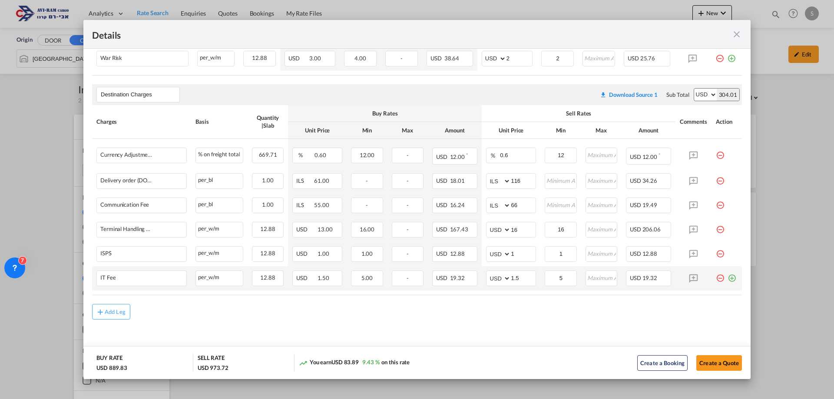
click at [727, 278] on md-icon "icon-plus-circle-outline green-400-fg" at bounding box center [731, 275] width 9 height 9
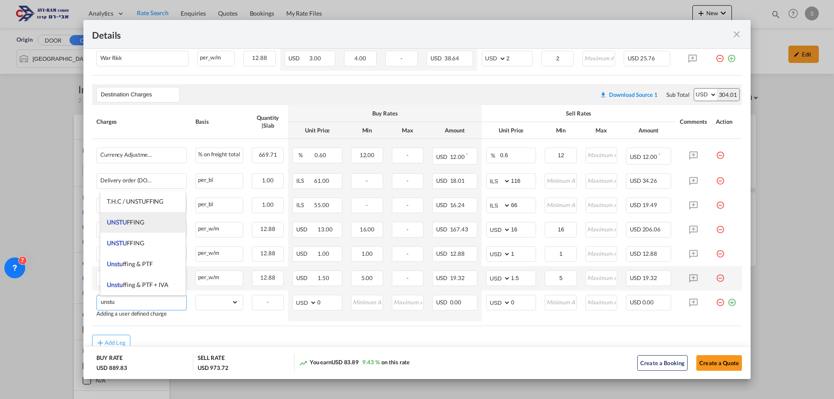
click at [132, 223] on span "UNSTU FFING" at bounding box center [125, 221] width 37 height 7
type input "UNSTUFFING"
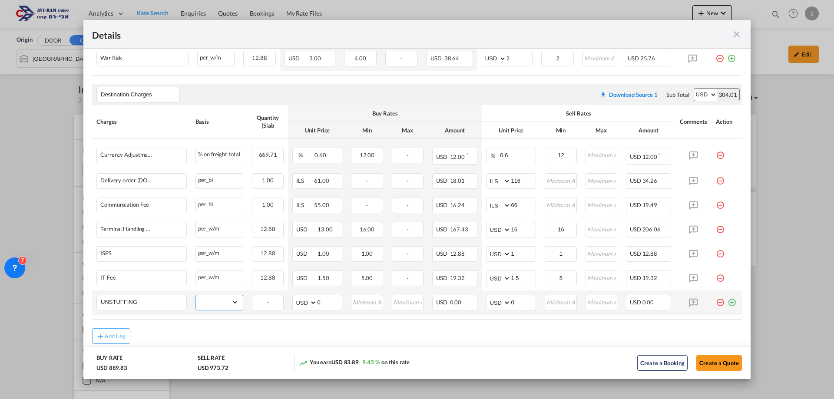
click at [203, 298] on select "gross_weight volumetric_weight per_shipment per_bl per_km per_hawb per_kg flat …" at bounding box center [217, 302] width 43 height 14
select select "per_ton"
click at [196, 295] on select "gross_weight volumetric_weight per_shipment per_bl per_km per_hawb per_kg flat …" at bounding box center [217, 302] width 43 height 14
drag, startPoint x: 509, startPoint y: 305, endPoint x: 491, endPoint y: 305, distance: 17.8
click at [496, 304] on md-input-container "AED AFN ALL AMD ANG AOA ARS AUD AWG AZN BAM BBD BDT BGN BHD BIF BMD BND [PERSON…" at bounding box center [511, 303] width 50 height 16
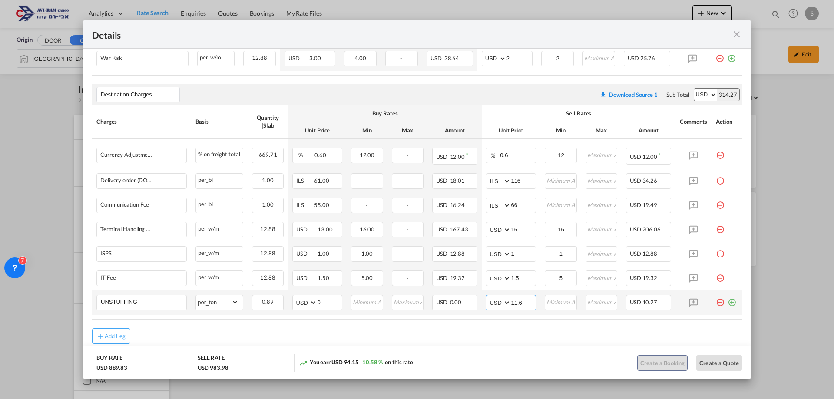
type input "11.6"
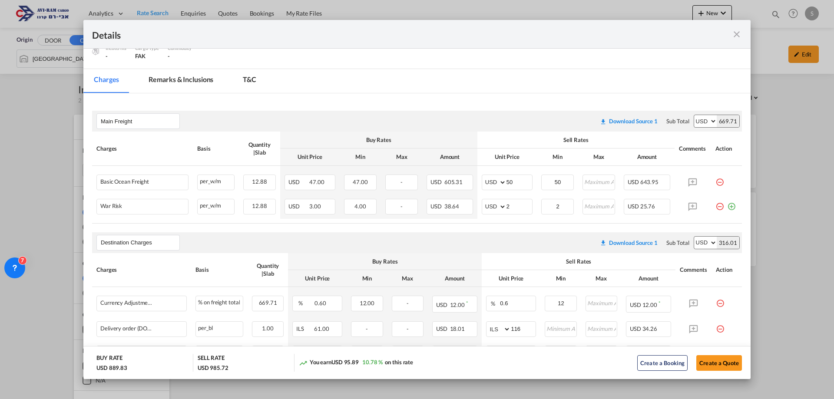
scroll to position [271, 0]
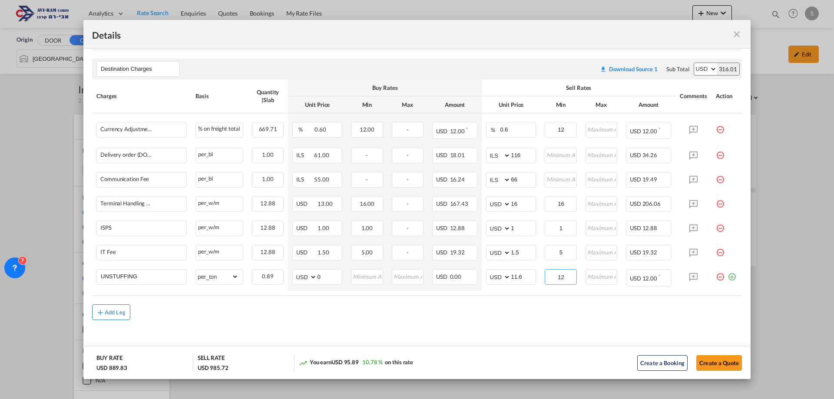
type input "12"
click at [119, 310] on div "Add Leg" at bounding box center [115, 312] width 21 height 5
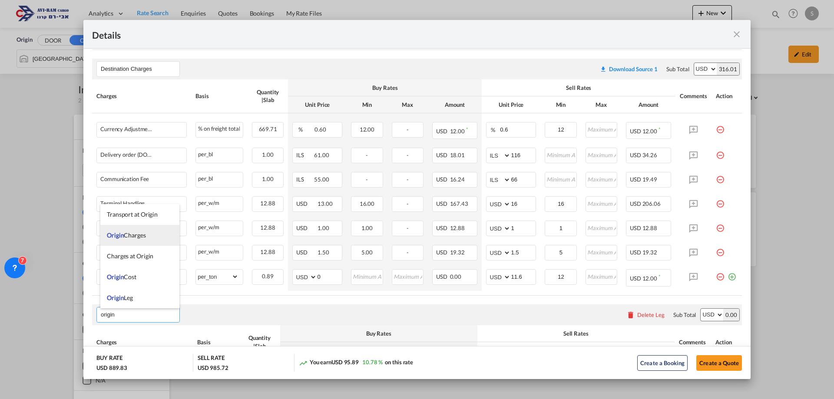
click at [145, 237] on span "Origin Charges" at bounding box center [126, 234] width 39 height 7
type input "Origin Charges"
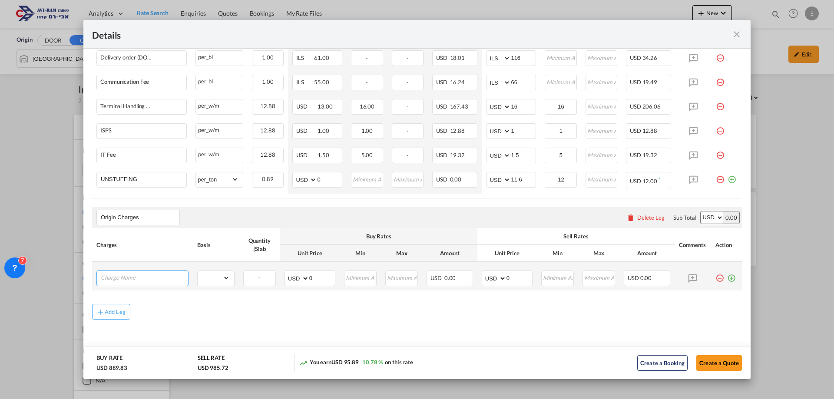
click at [140, 276] on input "Charge Name" at bounding box center [144, 277] width 87 height 13
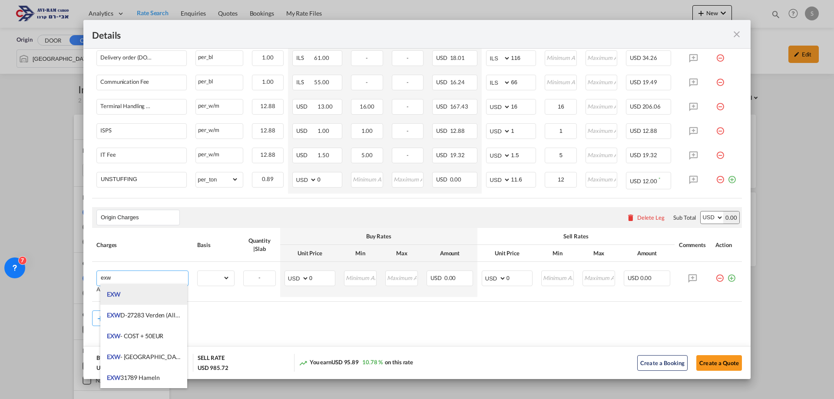
click at [141, 296] on li "EXW" at bounding box center [143, 294] width 87 height 21
type input "EXW"
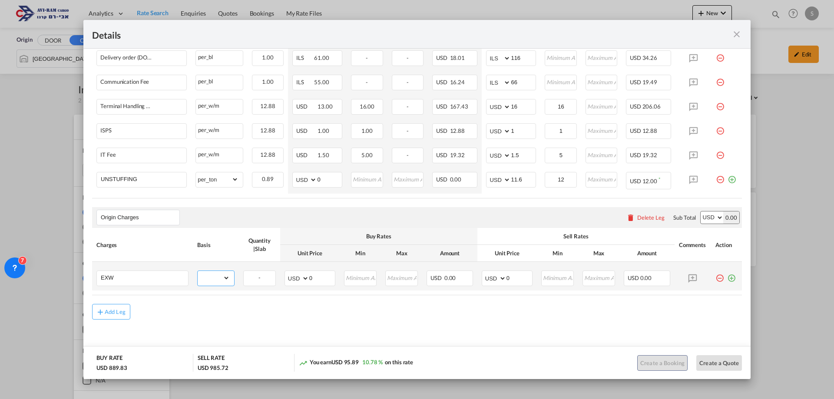
click at [213, 278] on select "gross_weight volumetric_weight per_shipment per_bl per_km per_hawb per_kg flat …" at bounding box center [214, 278] width 32 height 14
select select "per_shipment"
click at [198, 271] on select "gross_weight volumetric_weight per_shipment per_bl per_km per_hawb per_kg flat …" at bounding box center [214, 278] width 32 height 14
click at [489, 278] on select "AED AFN ALL AMD ANG AOA ARS AUD AWG AZN BAM BBD BDT BGN BHD BIF BMD BND [PERSON…" at bounding box center [494, 278] width 23 height 12
click at [486, 281] on select "AED AFN ALL AMD ANG AOA ARS AUD AWG AZN BAM BBD BDT BGN BHD BIF BMD BND [PERSON…" at bounding box center [494, 278] width 23 height 12
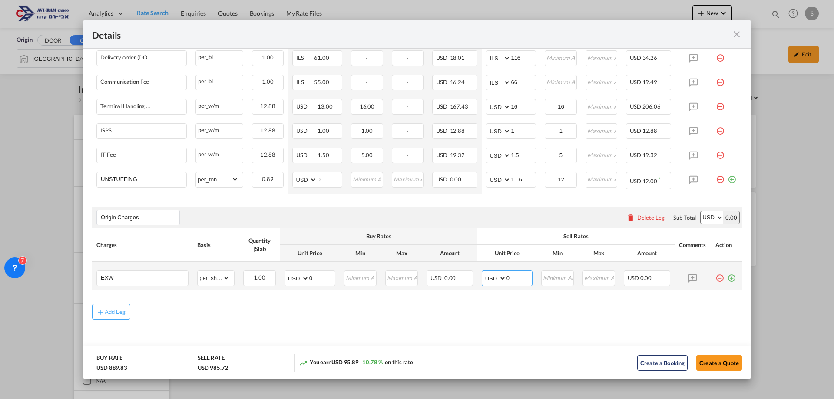
click at [485, 281] on select "AED AFN ALL AMD ANG AOA ARS AUD AWG AZN BAM BBD BDT BGN BHD BIF BMD BND [PERSON…" at bounding box center [494, 278] width 23 height 12
select select "string:EUR"
click at [483, 272] on select "AED AFN ALL AMD ANG AOA ARS AUD AWG AZN BAM BBD BDT BGN BHD BIF BMD BND [PERSON…" at bounding box center [494, 278] width 23 height 12
drag, startPoint x: 514, startPoint y: 281, endPoint x: 476, endPoint y: 286, distance: 38.1
click at [477, 286] on td "AED AFN ALL AMD ANG AOA ARS AUD AWG AZN BAM BBD BDT BGN BHD BIF BMD BND [PERSON…" at bounding box center [506, 276] width 59 height 29
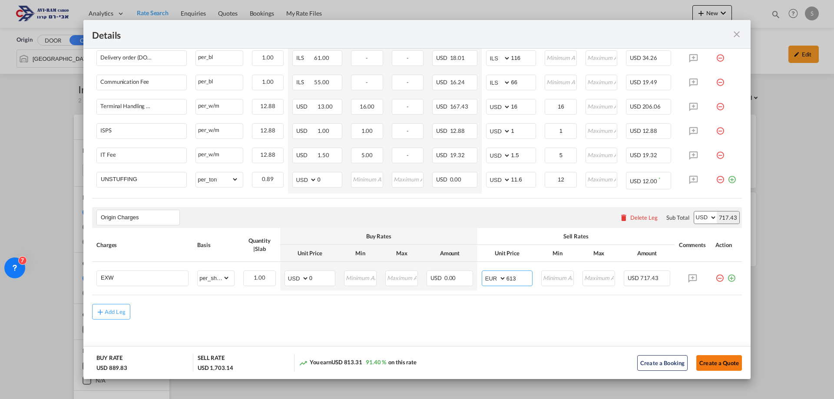
type input "613"
click at [700, 360] on button "Create a Quote" at bounding box center [719, 363] width 46 height 16
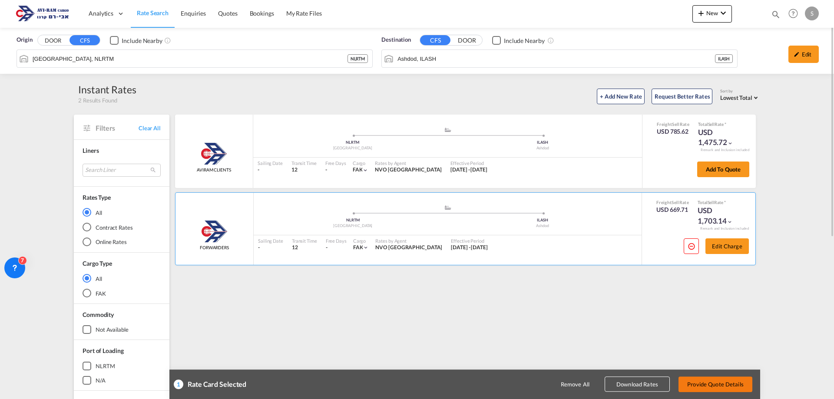
click at [727, 386] on button "Provide Quote Details" at bounding box center [715, 384] width 74 height 16
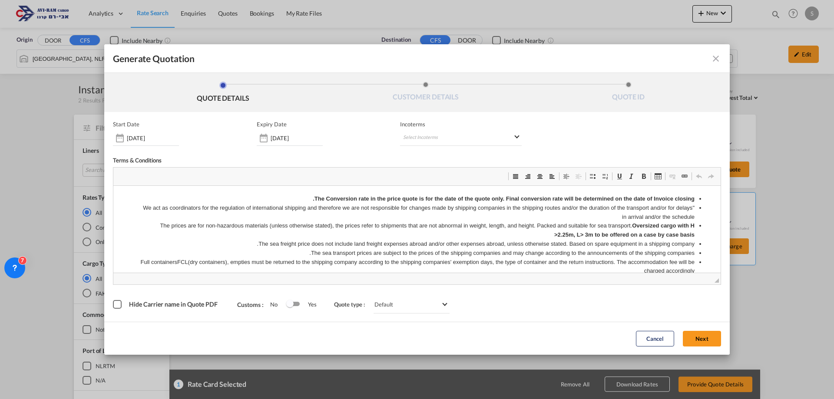
scroll to position [0, 0]
click at [423, 138] on md-select "Select Incoterms CIP - import Carriage and Insurance Paid to CIF - export Cost,…" at bounding box center [461, 138] width 122 height 16
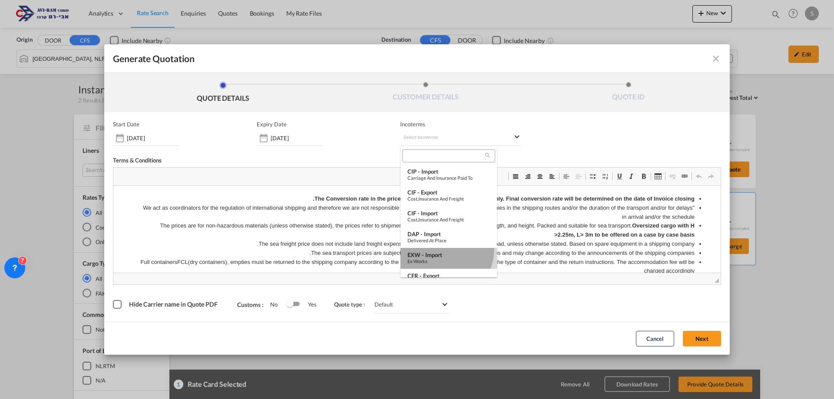
click at [439, 249] on md-option "EXW - import Ex Works" at bounding box center [448, 258] width 96 height 21
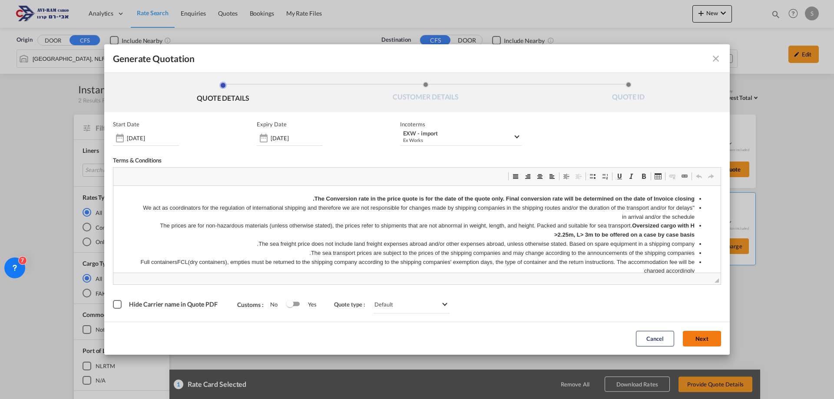
click at [700, 340] on button "Next" at bounding box center [702, 339] width 38 height 16
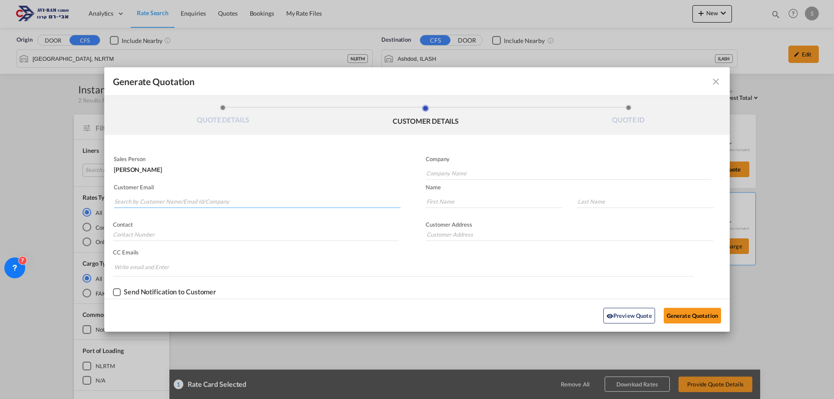
click at [260, 201] on input "Search by Customer Name/Email Id/Company" at bounding box center [257, 201] width 286 height 13
type input "c"
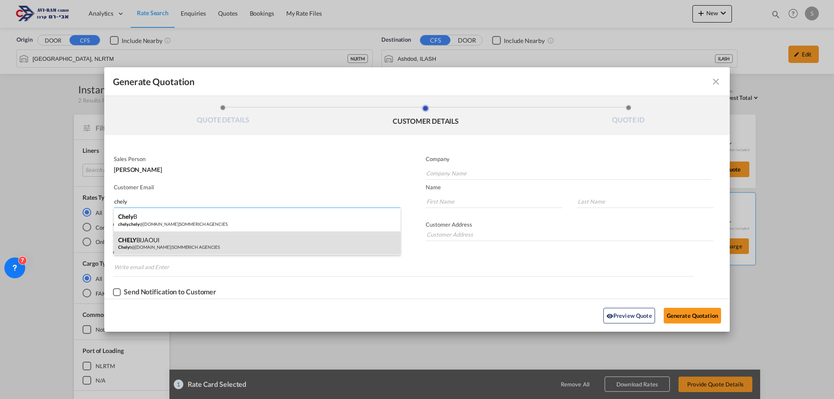
type input "chely"
click at [217, 241] on div "CHELY BIJAOUI Chely b@[DOMAIN_NAME] | SOMMERICH AGENCIES" at bounding box center [257, 242] width 287 height 23
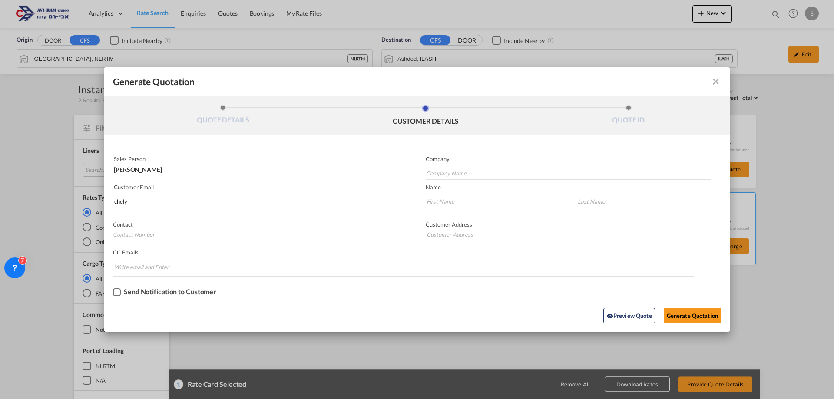
type input "SOMMERICH AGENCIES"
type input "[EMAIL_ADDRESS][DOMAIN_NAME]"
type input "CHELY"
type input "BIJAOUI"
type input "."
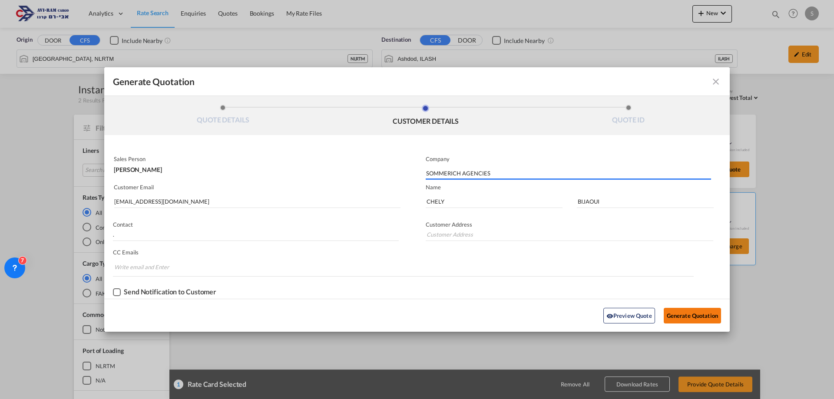
click at [681, 312] on button "Generate Quotation" at bounding box center [692, 316] width 57 height 16
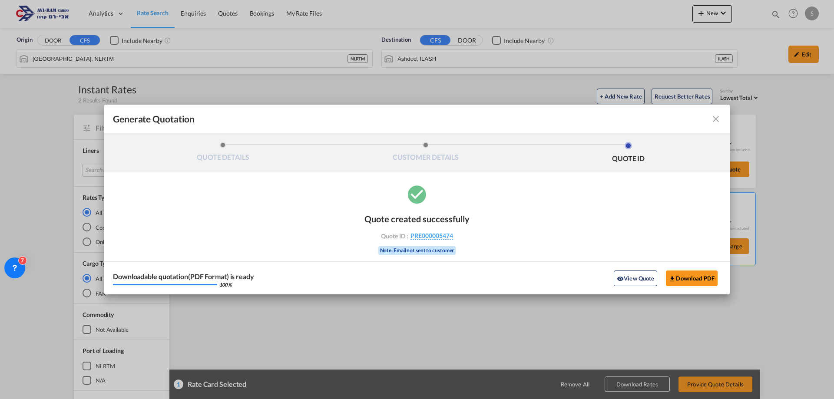
click at [691, 270] on div "Downloadable quotation(PDF Format) is ready 100 % View Quote Download PDF" at bounding box center [416, 277] width 625 height 33
click at [692, 275] on button "Download PDF" at bounding box center [692, 279] width 52 height 16
click at [713, 116] on md-icon "icon-close fg-AAA8AD cursor m-0" at bounding box center [715, 119] width 10 height 10
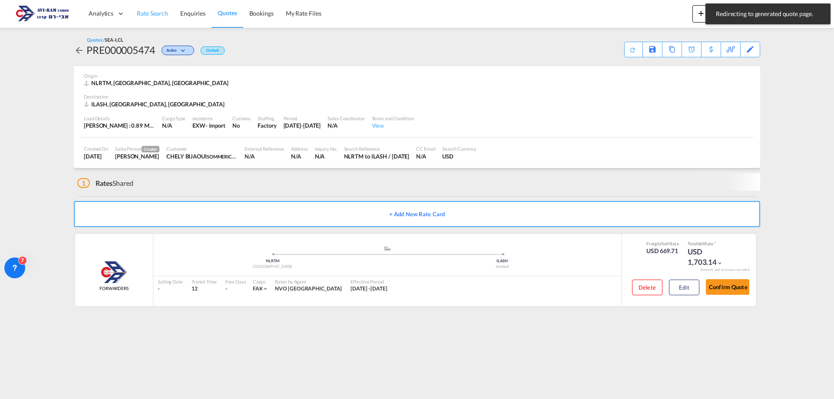
click at [147, 10] on span "Rate Search" at bounding box center [152, 13] width 31 height 7
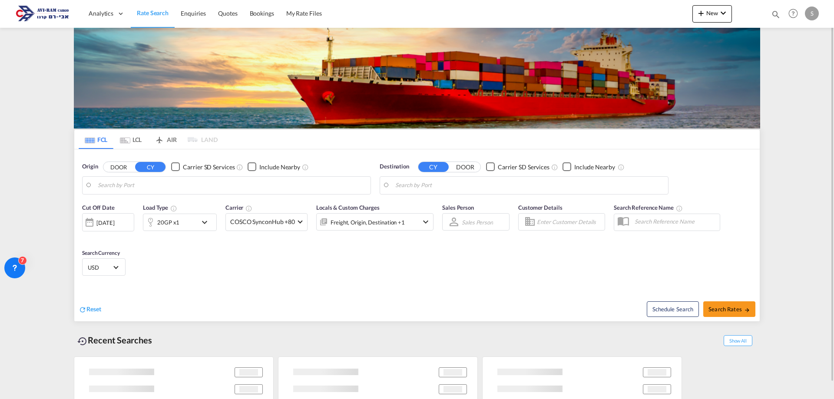
type input "[GEOGRAPHIC_DATA], ITRAN"
type input "Ashdod, ILASH"
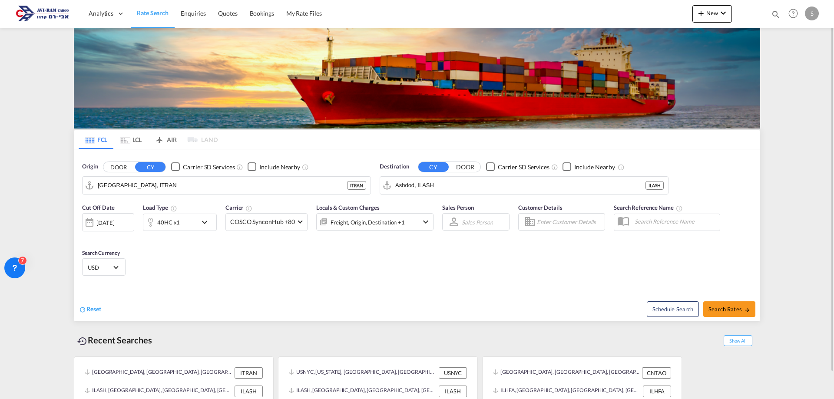
click at [137, 140] on md-tab-item "LCL" at bounding box center [130, 139] width 35 height 19
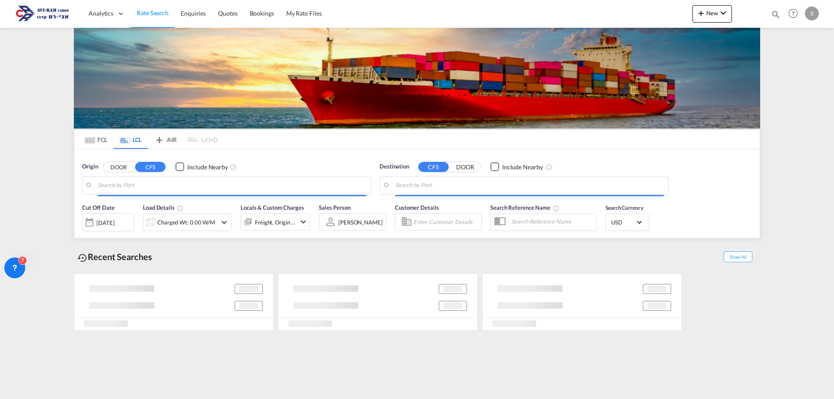
type input "[GEOGRAPHIC_DATA], NLRTM"
type input "Ashdod, ILASH"
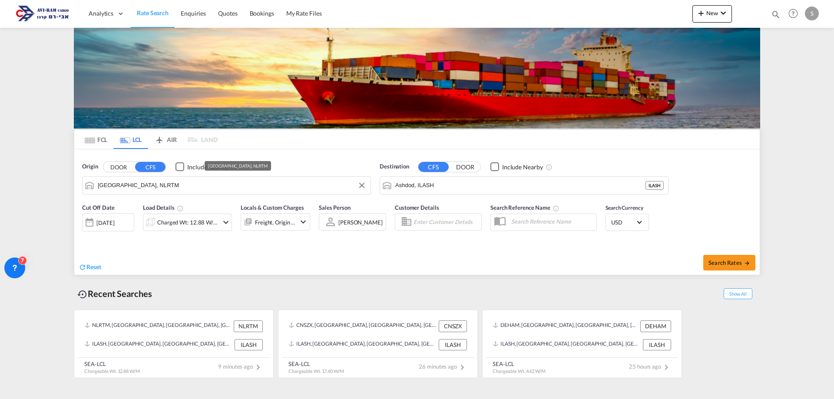
click at [130, 183] on input "[GEOGRAPHIC_DATA], NLRTM" at bounding box center [232, 185] width 268 height 13
type input "ד"
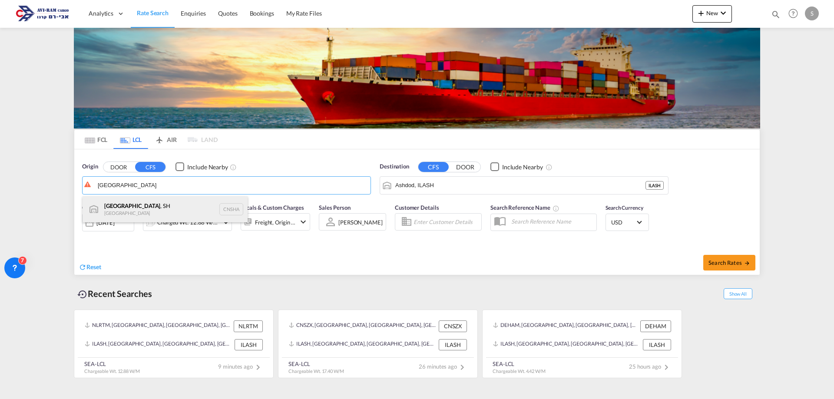
click at [135, 203] on div "[GEOGRAPHIC_DATA] , SH China CNSHA" at bounding box center [165, 209] width 165 height 26
type input "[GEOGRAPHIC_DATA], SH, CNSHA"
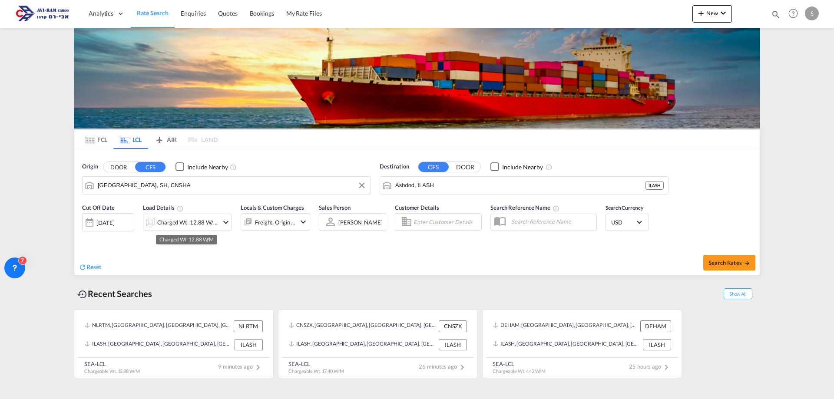
click at [204, 226] on div "Charged Wt: 12.88 W/M" at bounding box center [187, 222] width 61 height 12
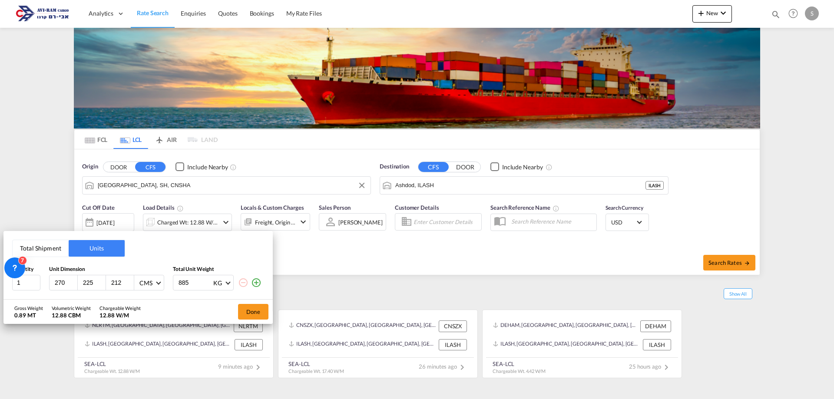
click at [42, 251] on button "Total Shipment" at bounding box center [41, 248] width 56 height 17
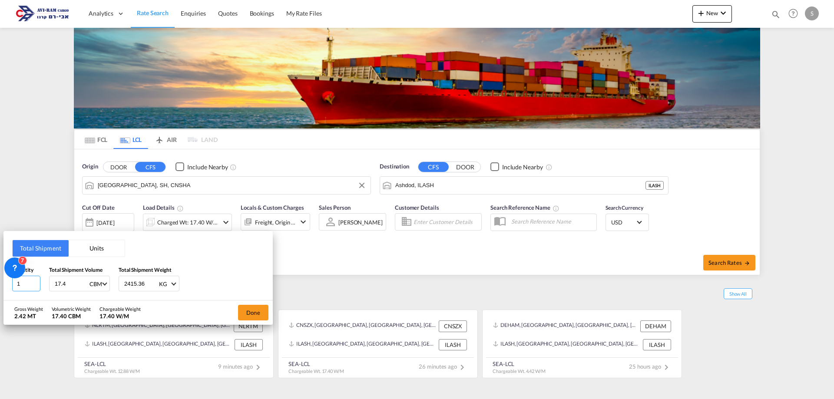
drag, startPoint x: 17, startPoint y: 281, endPoint x: 7, endPoint y: 282, distance: 10.0
click at [7, 282] on div "Total Shipment Units Quantity 1 Total Shipment Volume 17.4 CBM CBM CFT Total Sh…" at bounding box center [137, 265] width 269 height 69
type input "2"
type input "234"
type input "10.74"
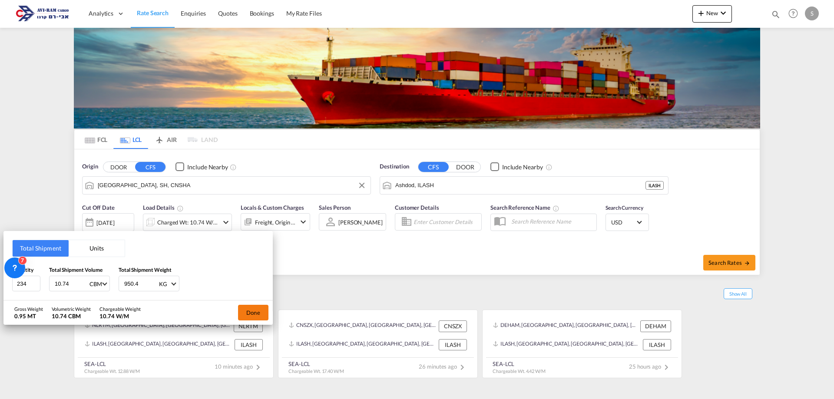
type input "950.4"
click at [262, 312] on button "Done" at bounding box center [253, 313] width 30 height 16
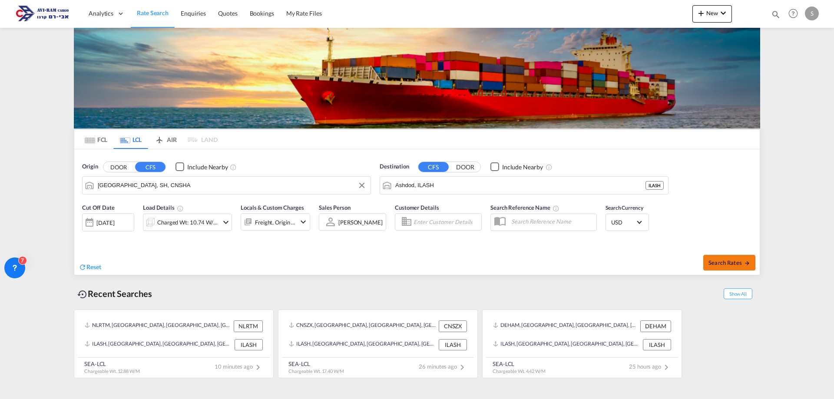
click at [721, 264] on span "Search Rates" at bounding box center [729, 262] width 42 height 7
type input "CNSHA to ILASH / [DATE]"
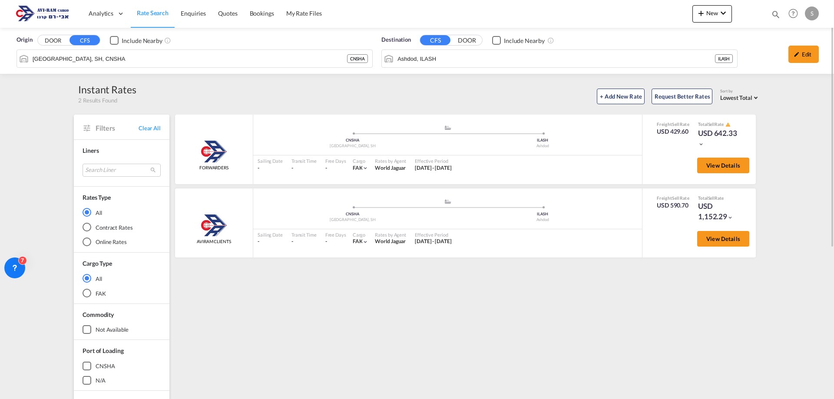
click at [171, 61] on div "Origin DOOR CFS Include Nearby [GEOGRAPHIC_DATA], SH, CNSHA CNSHA Destination C…" at bounding box center [417, 51] width 834 height 46
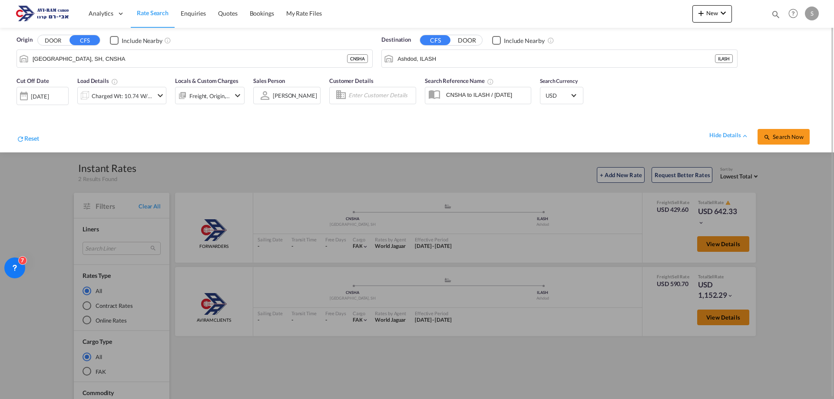
click at [33, 93] on div "[DATE]" at bounding box center [40, 96] width 18 height 8
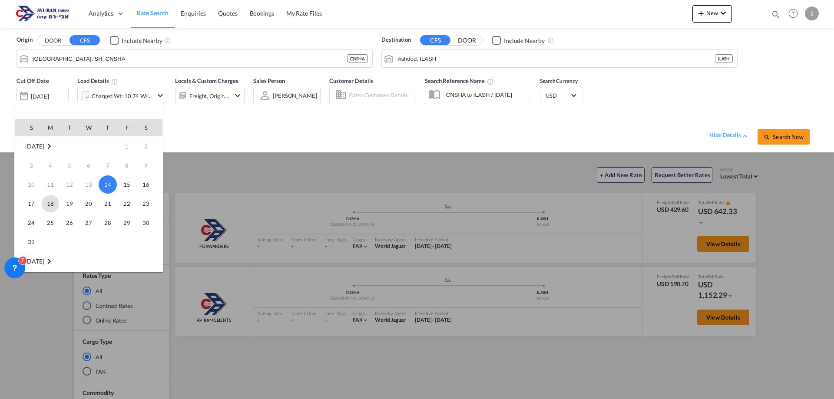
click at [50, 209] on span "18" at bounding box center [50, 203] width 17 height 17
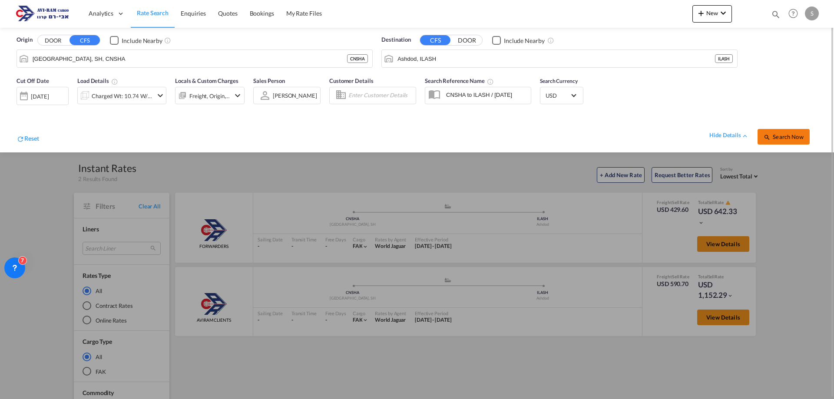
click at [774, 135] on span "Search Now" at bounding box center [783, 136] width 40 height 7
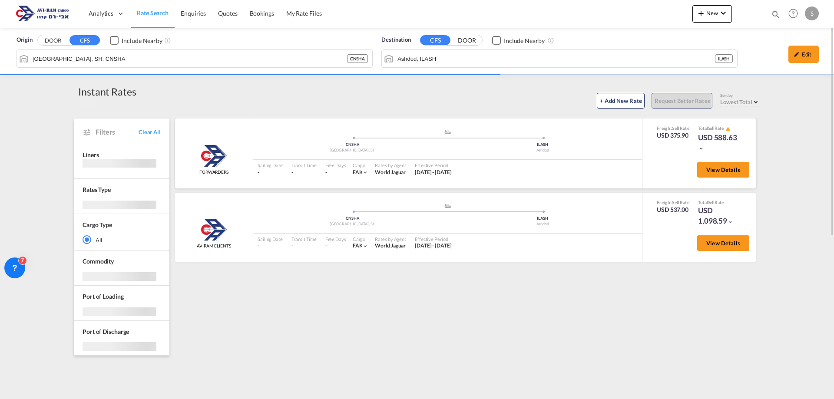
click at [739, 158] on div "Freight Sell Rate USD 375.90 Total Sell Rate USD 588.63 View Details" at bounding box center [699, 154] width 114 height 70
click at [737, 165] on button "View Details" at bounding box center [723, 170] width 52 height 16
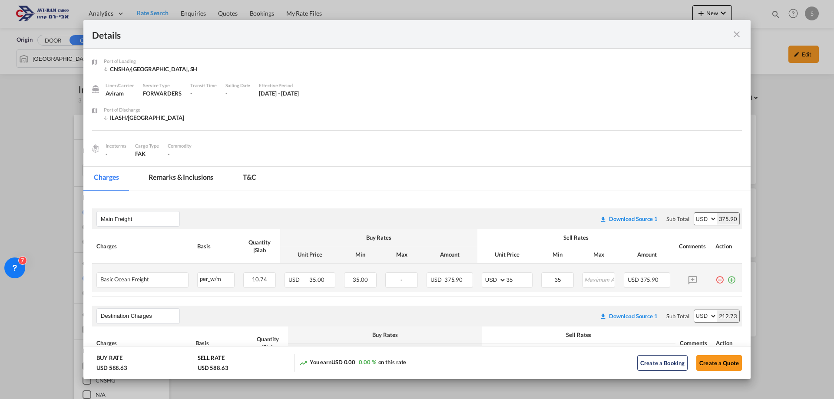
scroll to position [130, 0]
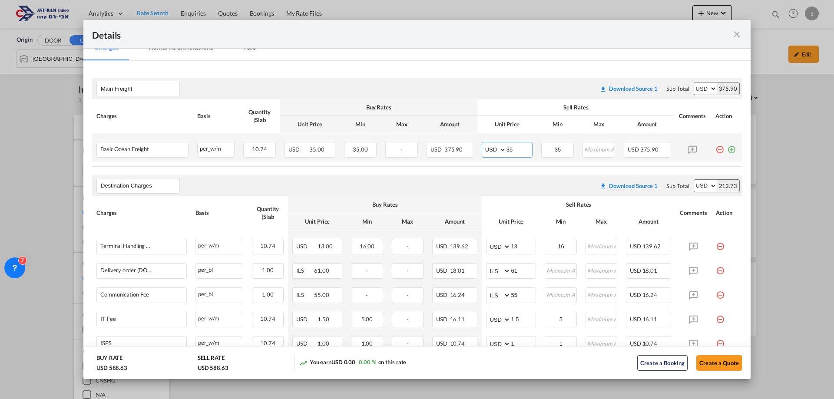
drag, startPoint x: 499, startPoint y: 150, endPoint x: 485, endPoint y: 153, distance: 13.8
click at [484, 150] on md-input-container "AED AFN ALL AMD ANG AOA ARS AUD AWG AZN BAM BBD BDT BGN BHD BIF BMD BND [PERSON…" at bounding box center [507, 150] width 51 height 16
type input "40"
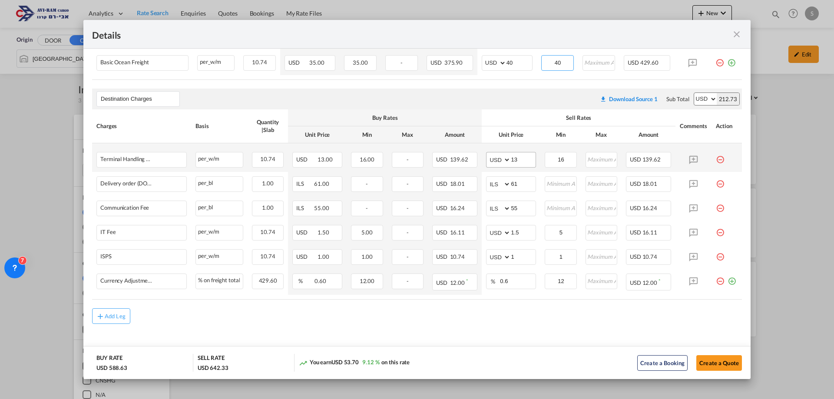
type input "40"
drag, startPoint x: 511, startPoint y: 160, endPoint x: 466, endPoint y: 159, distance: 44.7
click at [469, 158] on tr "Terminal Handling Charge - Destination Please Enter Already Exists per_w/m per_…" at bounding box center [417, 157] width 650 height 29
type input "16"
type input "116"
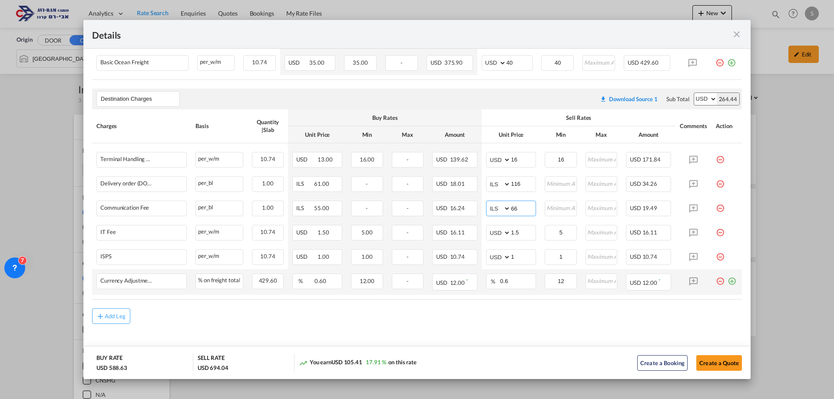
type input "66"
click at [727, 282] on md-icon "icon-plus-circle-outline green-400-fg" at bounding box center [731, 278] width 9 height 9
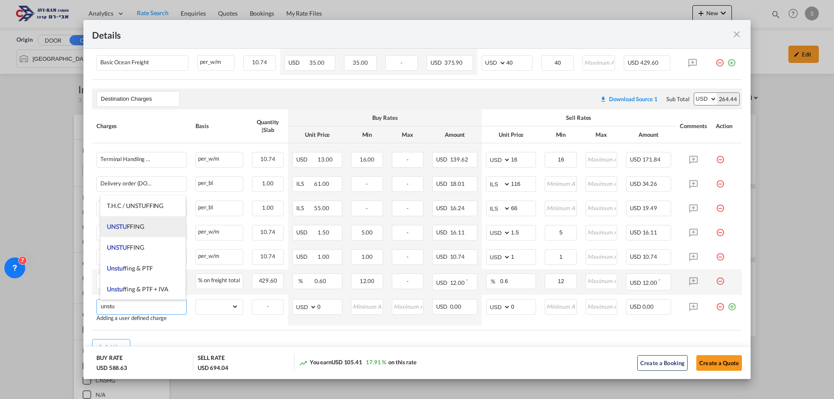
click at [116, 223] on span "UNSTU" at bounding box center [117, 226] width 20 height 7
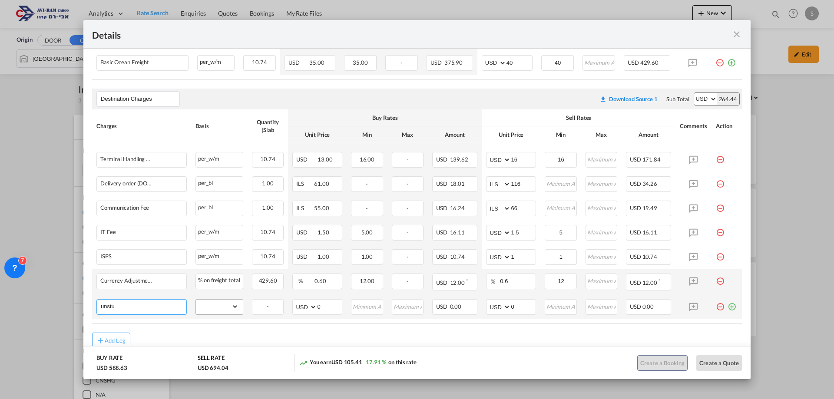
type input "UNSTUFFING"
click at [216, 302] on select "gross_weight volumetric_weight per_shipment per_bl per_km per_hawb per_kg flat …" at bounding box center [217, 307] width 43 height 14
select select "per_ton"
click at [196, 300] on select "gross_weight volumetric_weight per_shipment per_bl per_km per_hawb per_kg flat …" at bounding box center [217, 307] width 43 height 14
drag, startPoint x: 511, startPoint y: 303, endPoint x: 476, endPoint y: 306, distance: 34.4
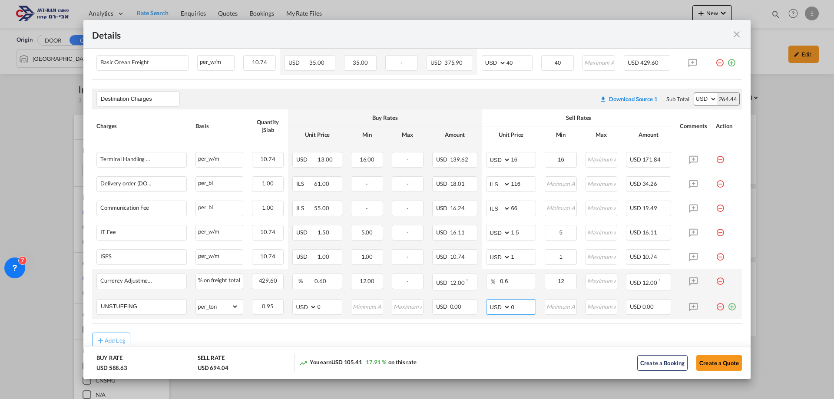
click at [477, 306] on tr "UNSTUFFING Please Enter Already Exists gross_weight volumetric_weight per_shipm…" at bounding box center [417, 307] width 650 height 24
type input "11.6"
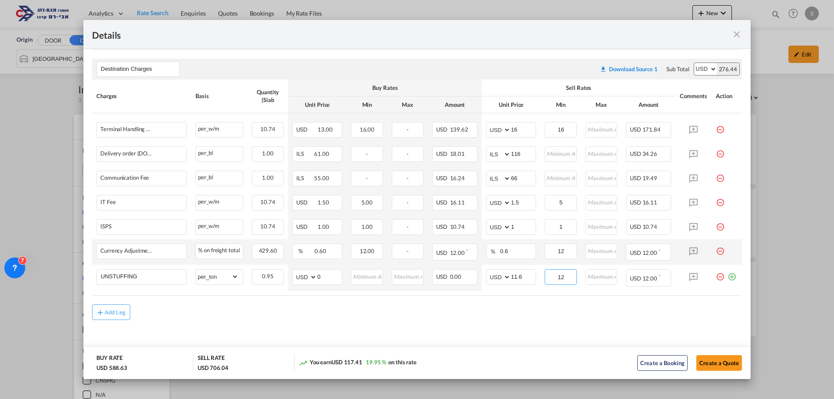
type input "12"
click at [579, 316] on div "Add Leg" at bounding box center [417, 312] width 650 height 16
click at [708, 363] on button "Create a Quote" at bounding box center [719, 363] width 46 height 16
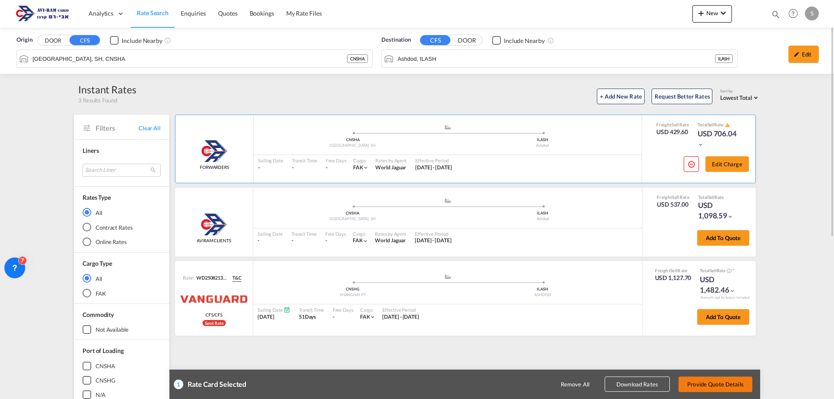
click at [718, 380] on button "Provide Quote Details" at bounding box center [715, 384] width 74 height 16
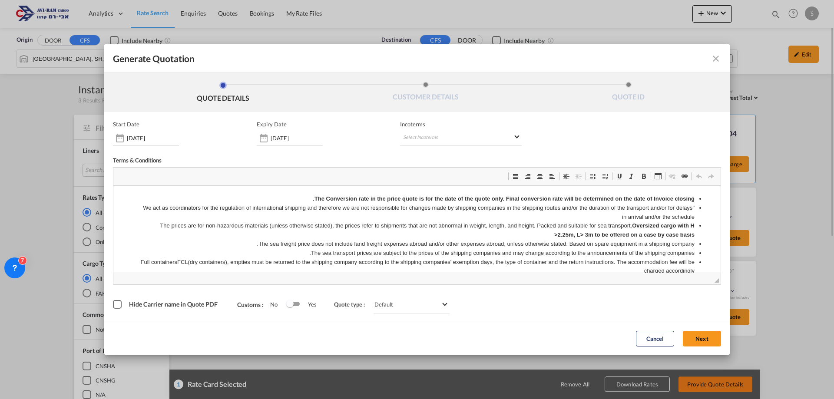
scroll to position [0, 0]
click at [418, 145] on md-select "Select Incoterms CIP - import Carriage and Insurance Paid to CIF - export Cost,…" at bounding box center [461, 138] width 122 height 16
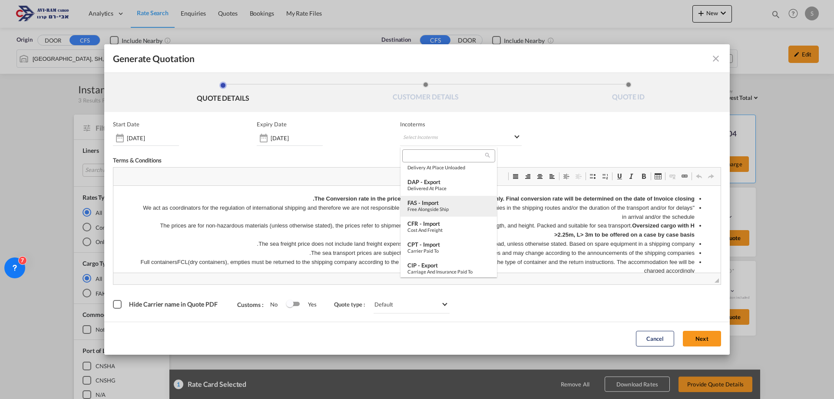
scroll to position [174, 0]
click at [450, 187] on div "FOB - import" at bounding box center [448, 185] width 83 height 7
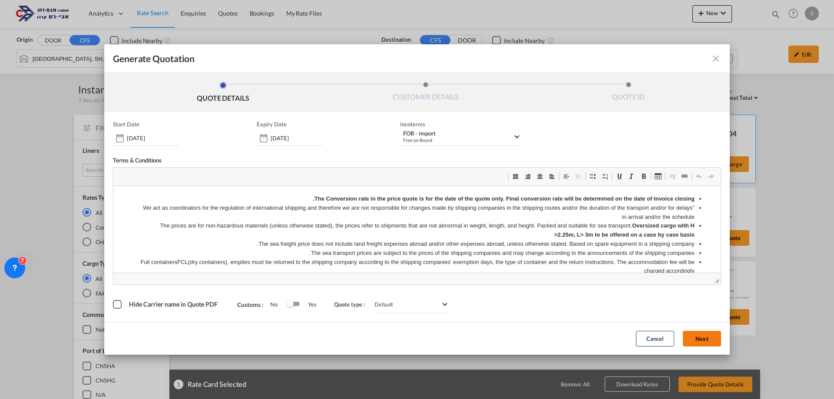
click at [707, 341] on button "Next" at bounding box center [702, 339] width 38 height 16
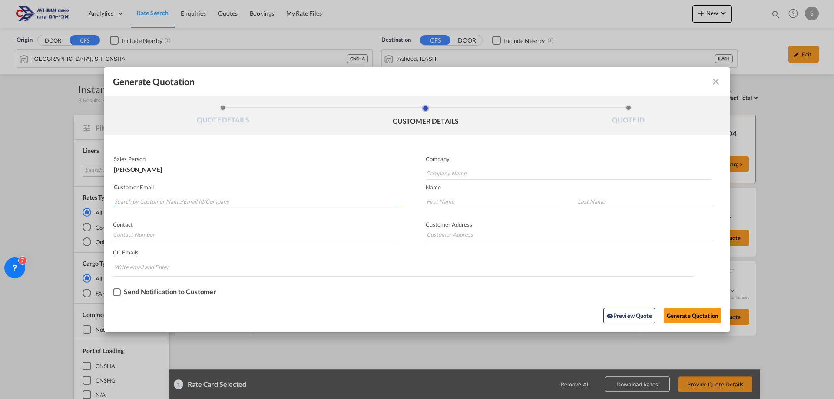
click at [178, 196] on input "Search by Customer Name/Email Id/Company" at bounding box center [257, 201] width 286 height 13
type input "c"
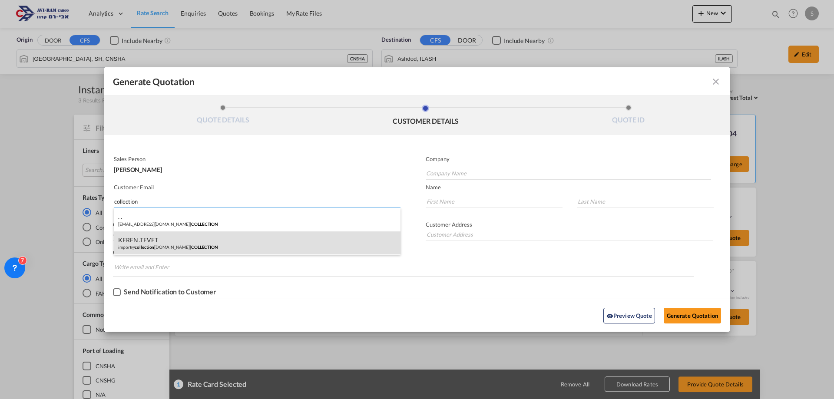
type input "collection"
click at [175, 239] on div "KEREN .TEVET import@ collection [DOMAIN_NAME] | COLLECTION" at bounding box center [257, 242] width 287 height 23
type input "COLLECTION"
type input "[EMAIL_ADDRESS][DOMAIN_NAME]"
type input "KEREN"
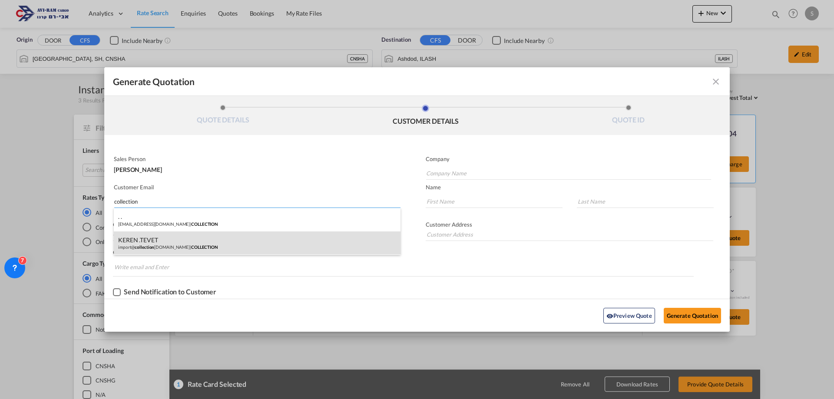
type input ".TEVET"
type input "."
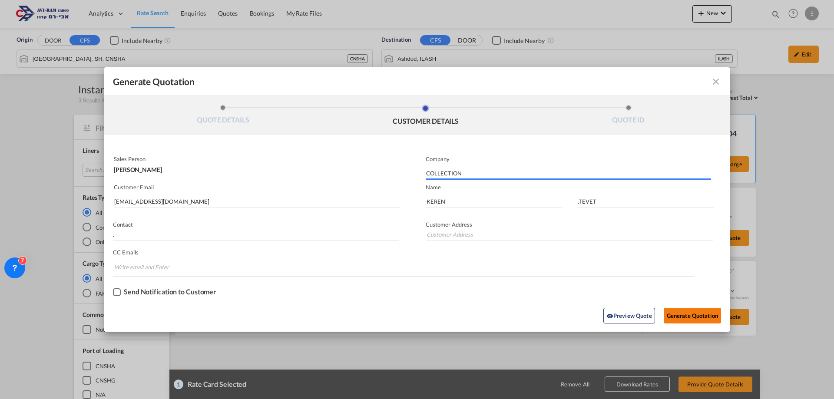
click at [688, 312] on button "Generate Quotation" at bounding box center [692, 316] width 57 height 16
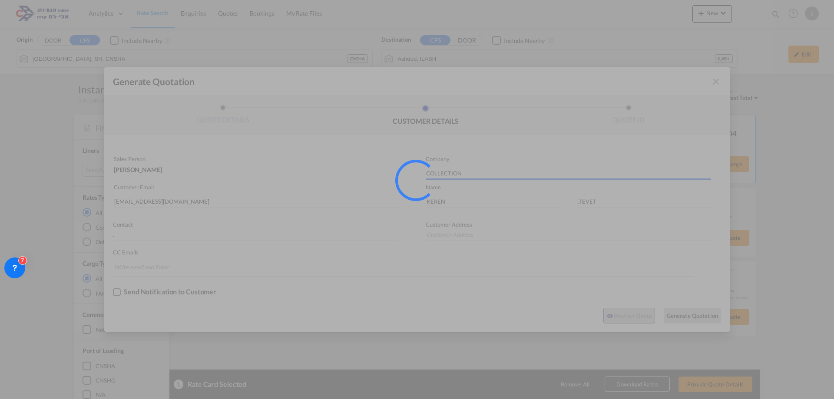
type input "."
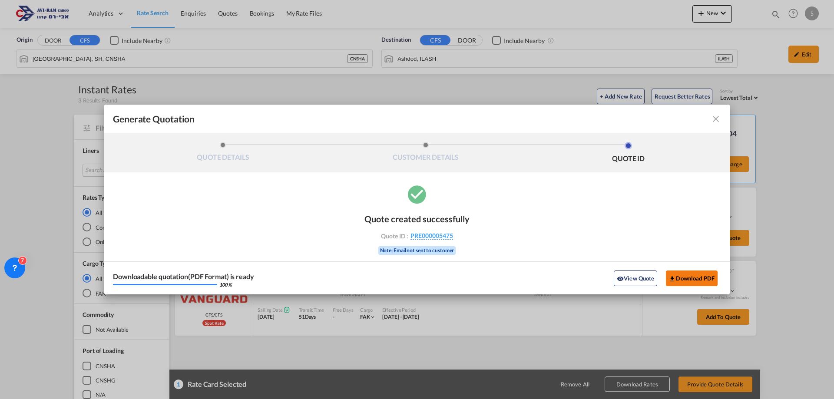
click at [712, 282] on button "Download PDF" at bounding box center [692, 279] width 52 height 16
